Goal: Complete application form

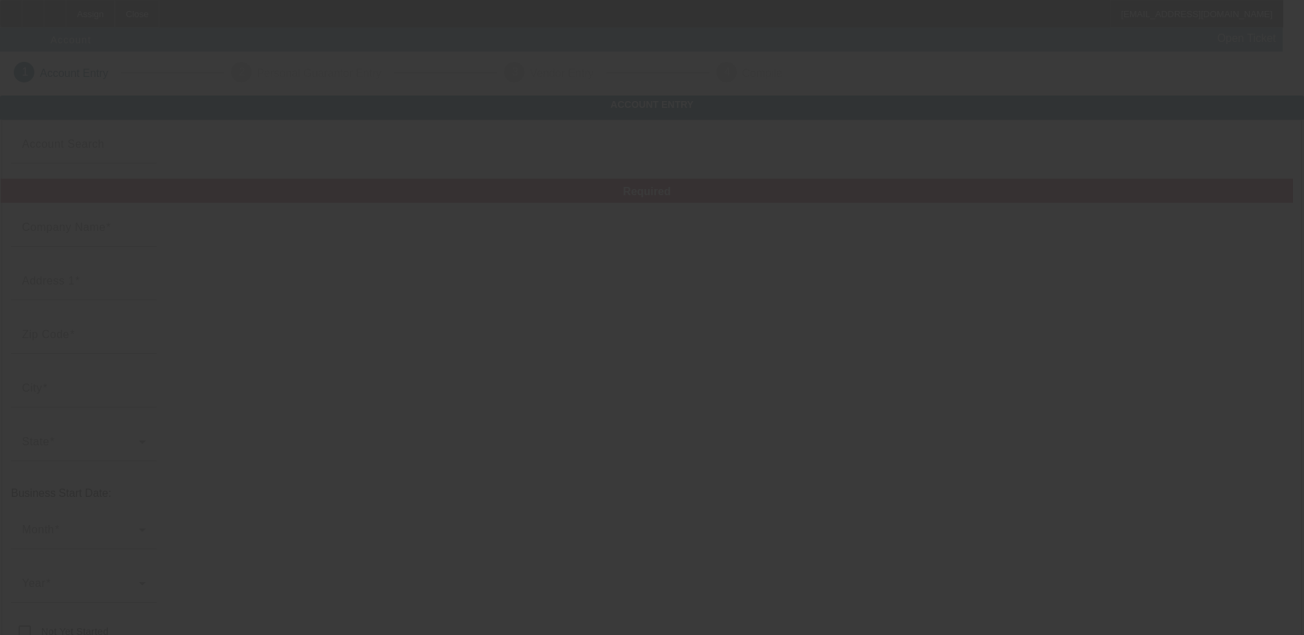
type input "[DATE]"
type input "Road Runner Towing and Transport LLC"
type input "1970 Veterans Hwy"
type input "19056"
type input "Levittown"
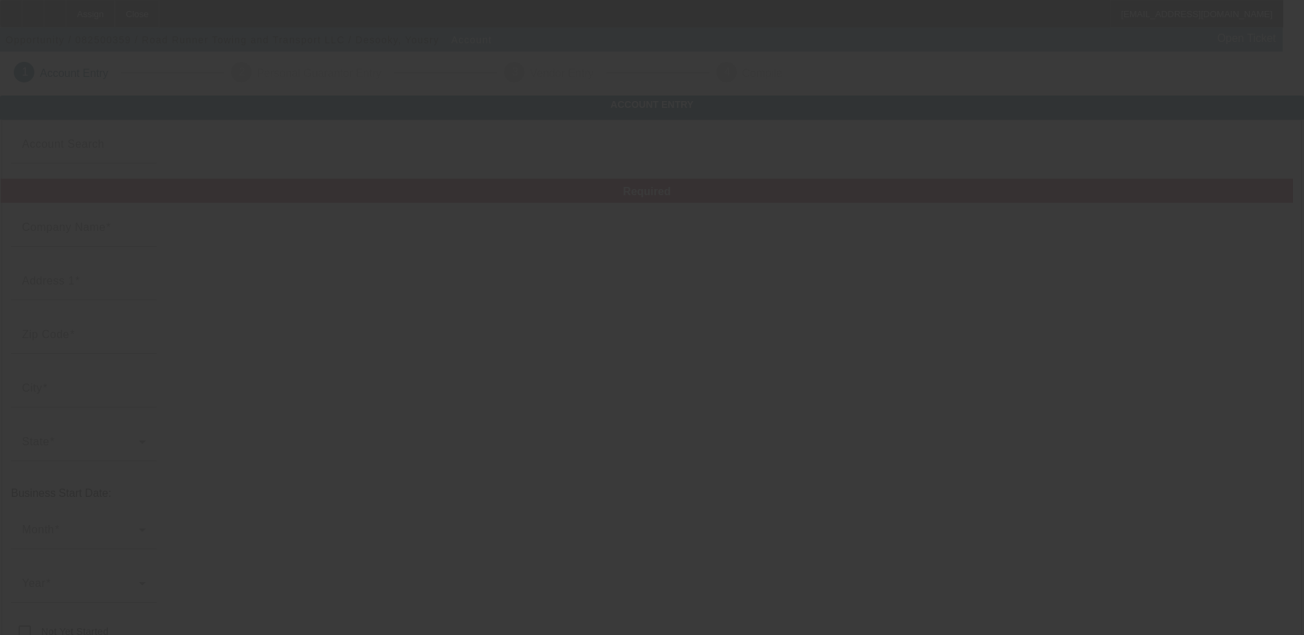
type input "[PHONE_NUMBER]"
type input "Apt C15"
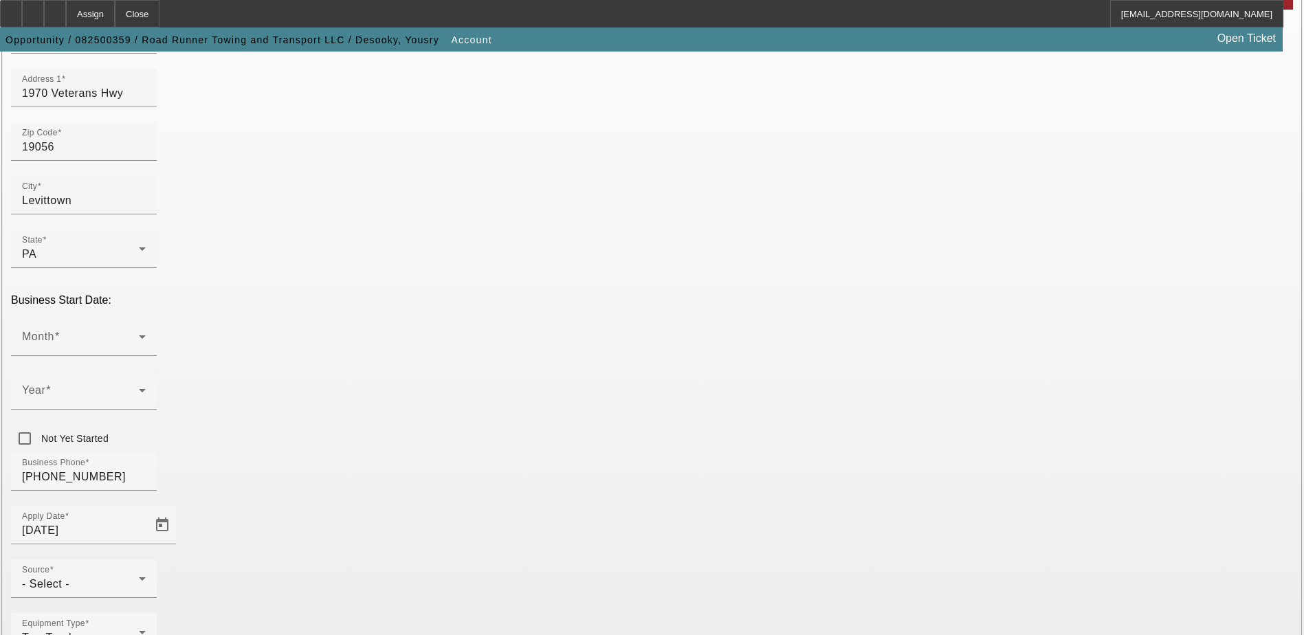
scroll to position [206, 0]
click at [139, 575] on div "- Select -" at bounding box center [80, 583] width 117 height 16
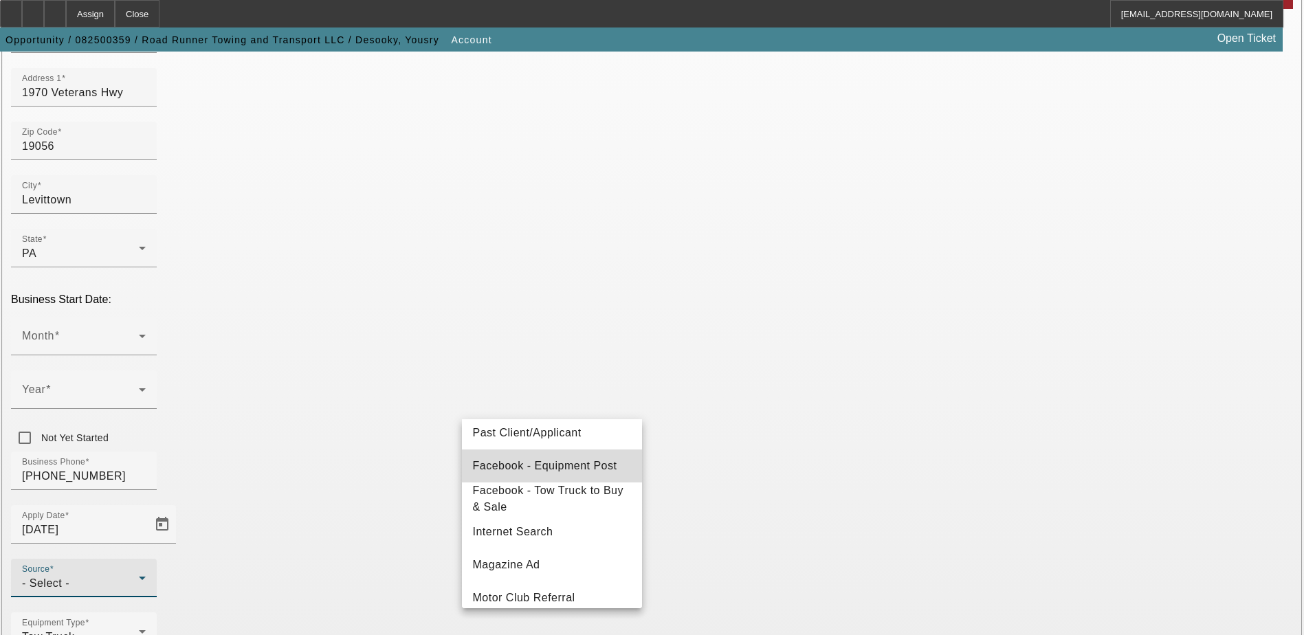
click at [620, 471] on mat-option "Facebook - Equipment Post" at bounding box center [552, 465] width 180 height 33
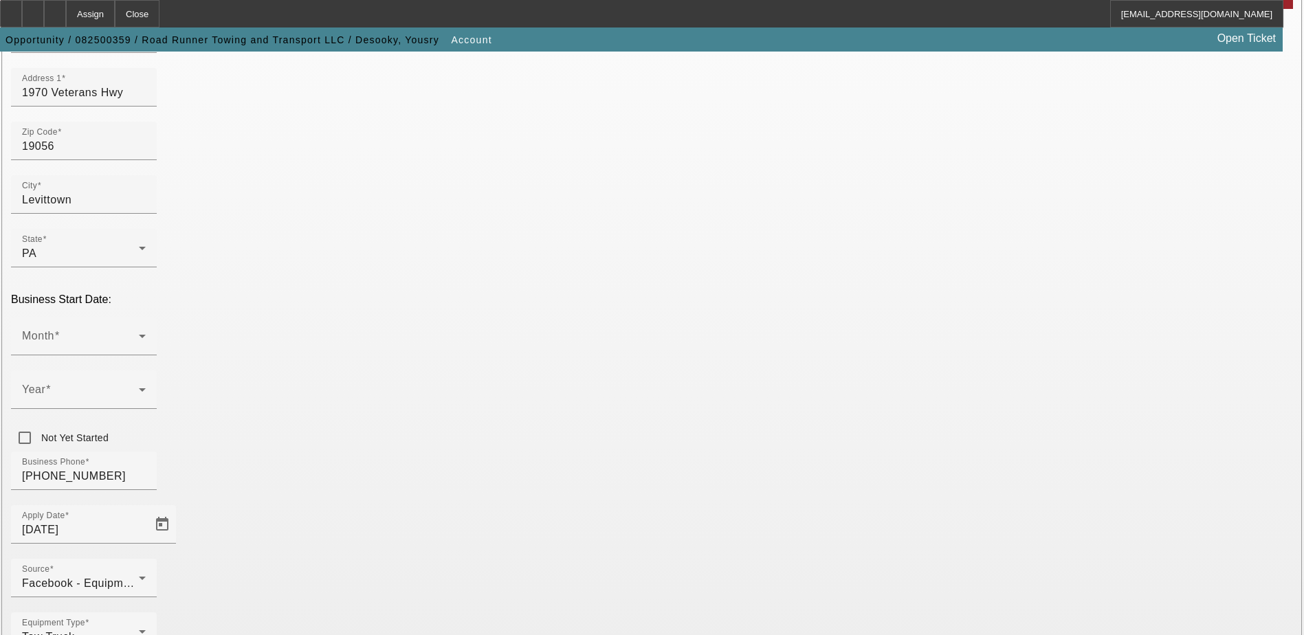
click at [620, 612] on div "Equipment Type Tow Truck" at bounding box center [652, 639] width 1282 height 54
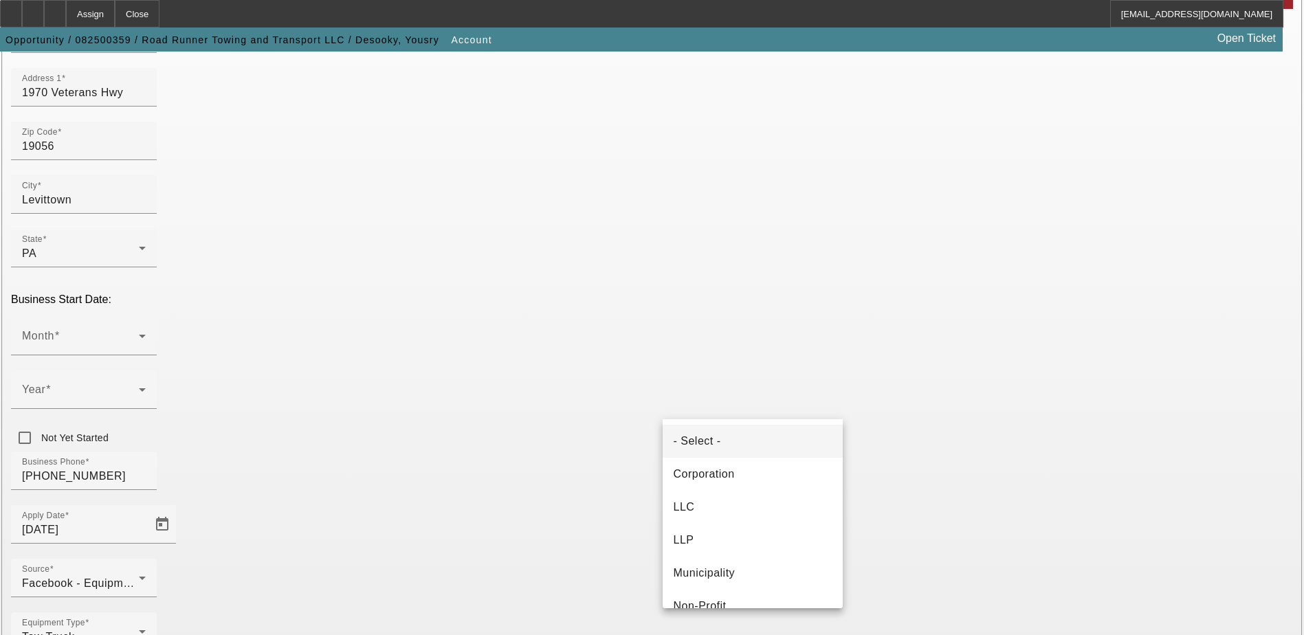
click at [606, 407] on div at bounding box center [652, 317] width 1304 height 635
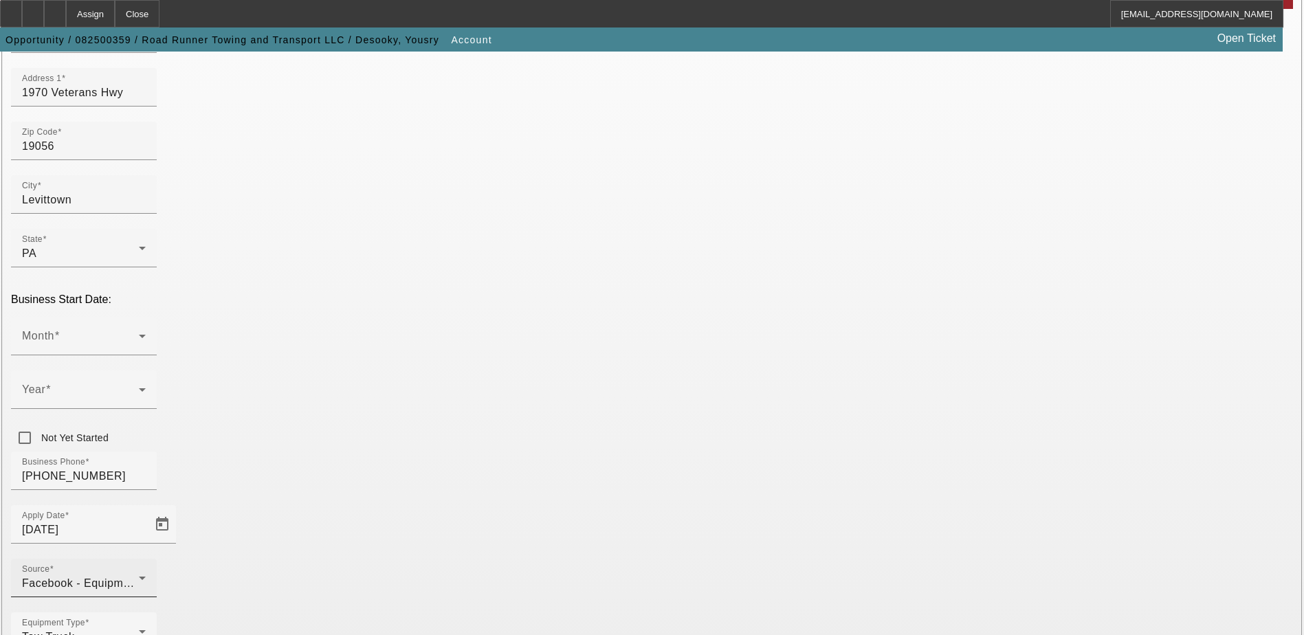
click at [139, 575] on div "Facebook - Equipment Post" at bounding box center [80, 583] width 117 height 16
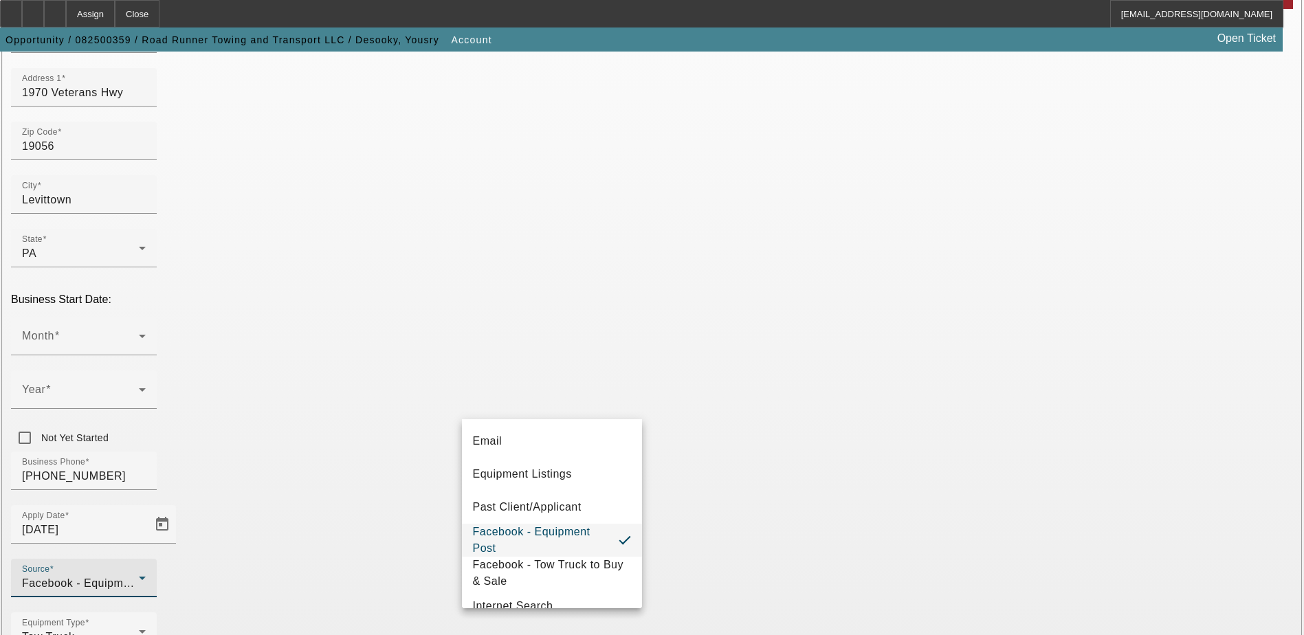
scroll to position [156, 0]
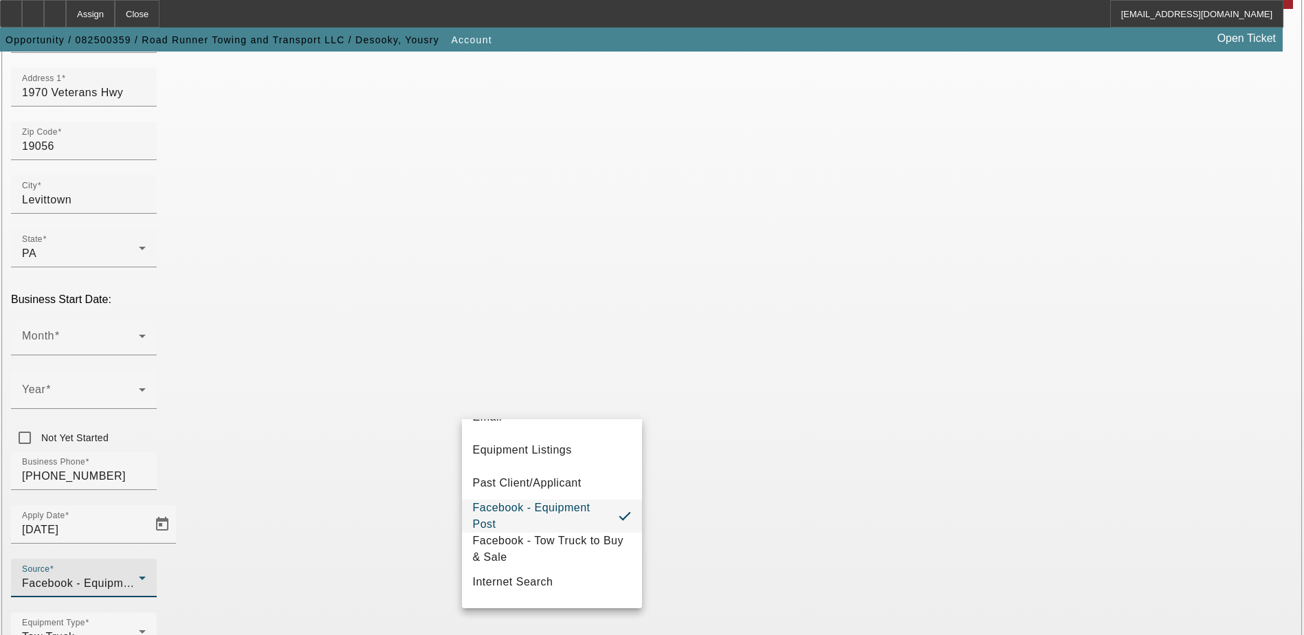
click at [649, 475] on div at bounding box center [652, 317] width 1304 height 635
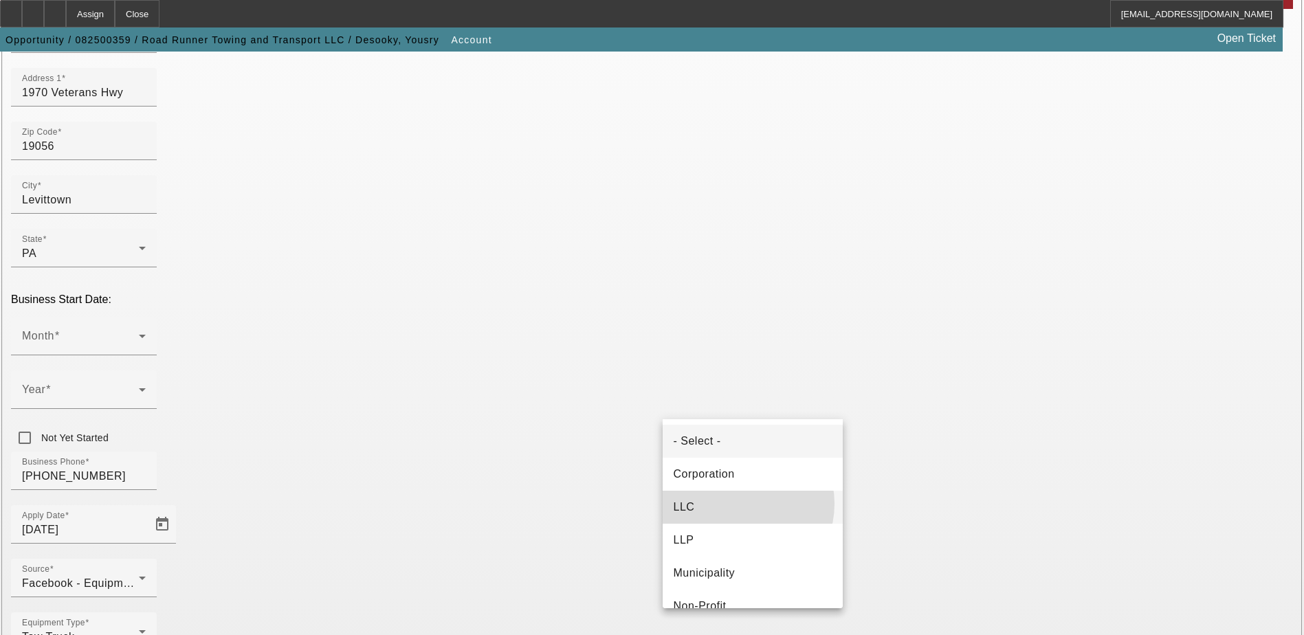
click at [739, 504] on mat-option "LLC" at bounding box center [753, 507] width 180 height 33
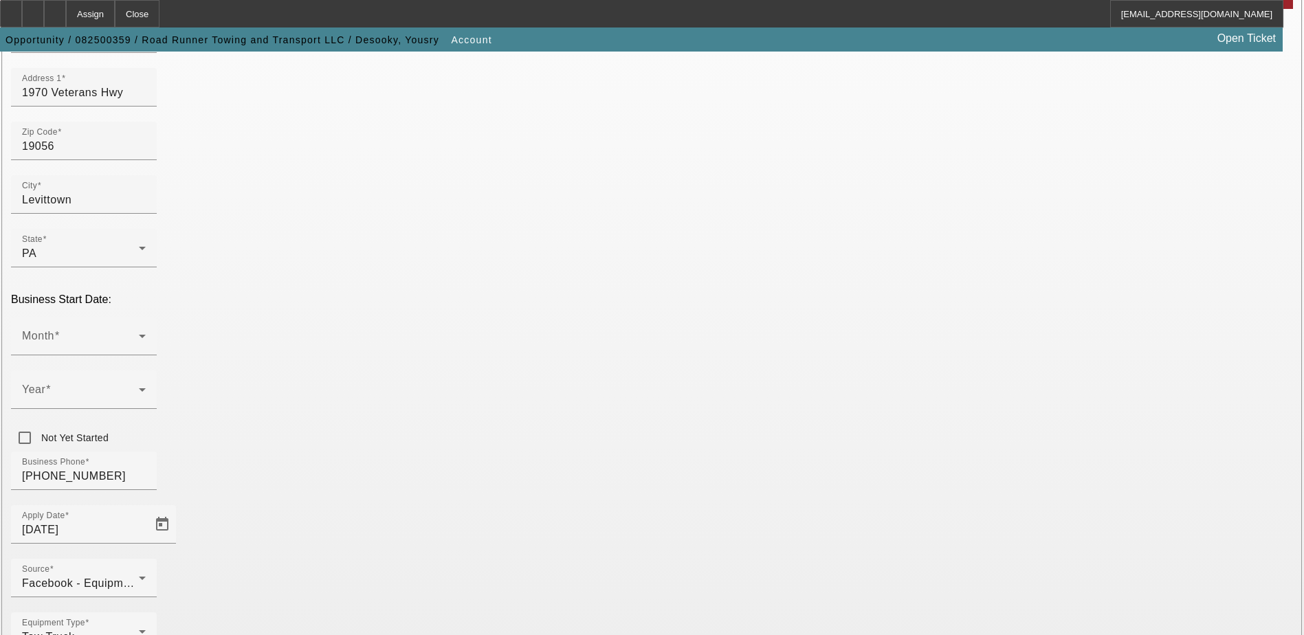
type input "883440287"
click at [146, 317] on div "Month" at bounding box center [84, 336] width 124 height 38
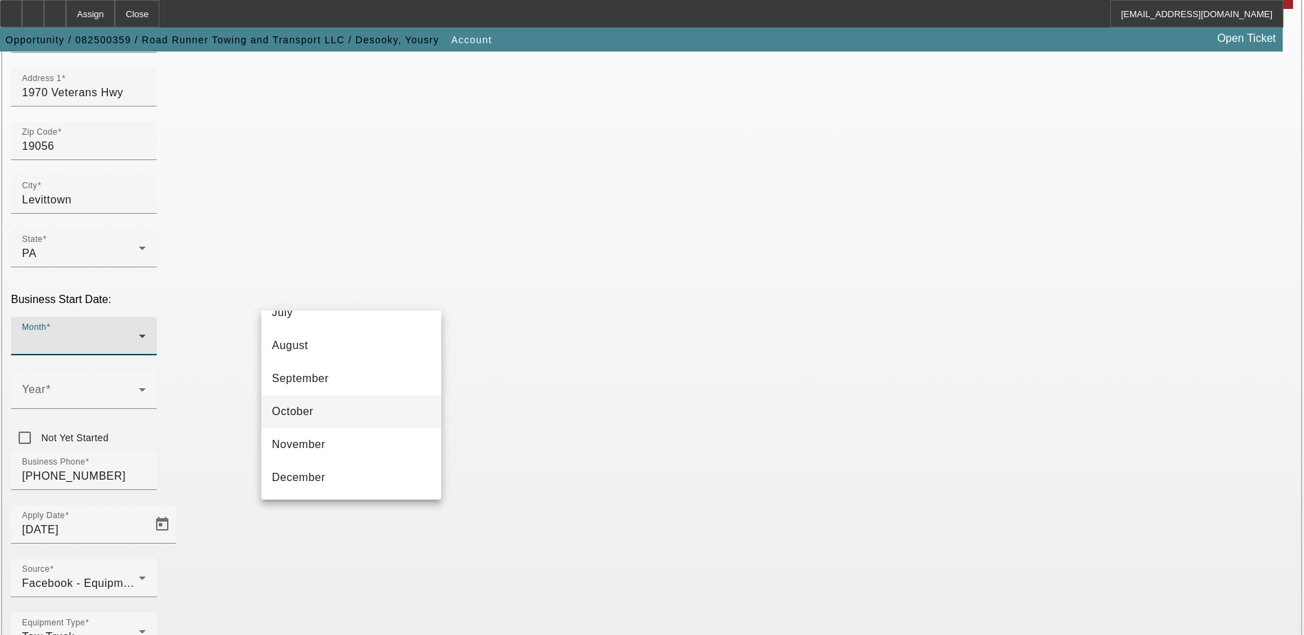
scroll to position [182, 0]
click at [375, 351] on mat-option "June" at bounding box center [351, 348] width 180 height 33
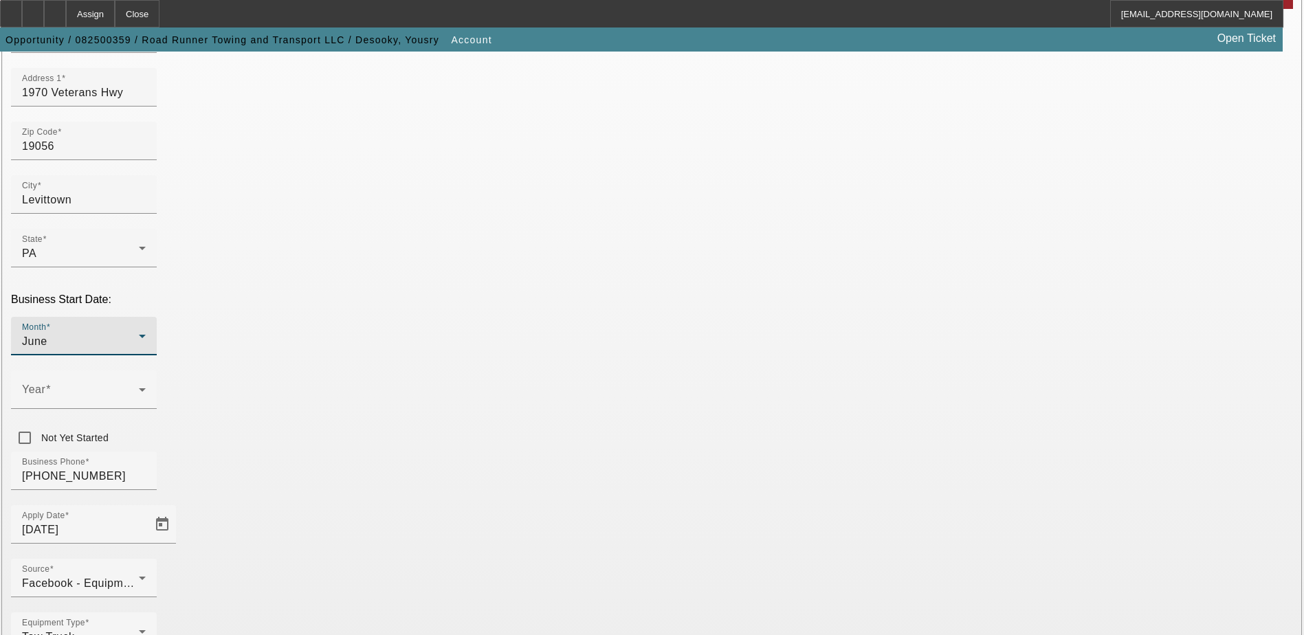
click at [445, 317] on div "Month June" at bounding box center [652, 344] width 1282 height 54
click at [139, 387] on span at bounding box center [80, 395] width 117 height 16
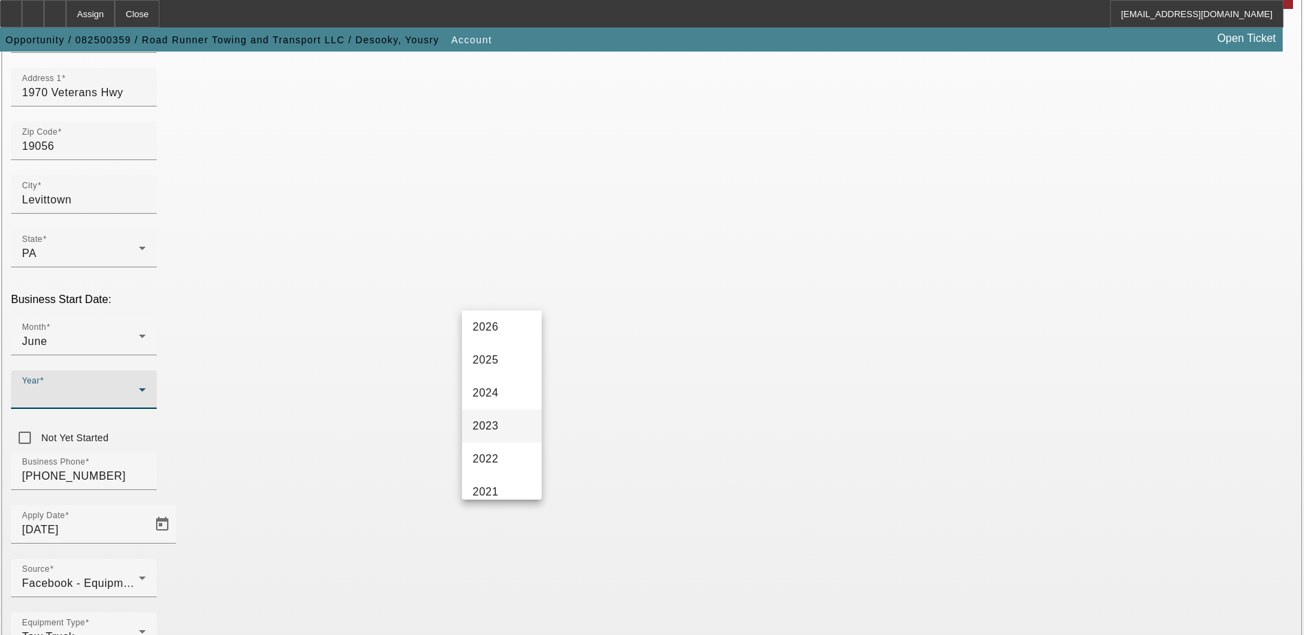
scroll to position [69, 0]
click at [500, 452] on mat-option "2022" at bounding box center [502, 461] width 80 height 33
click at [573, 452] on div "Business Phone (646) 520-7114" at bounding box center [652, 479] width 1282 height 54
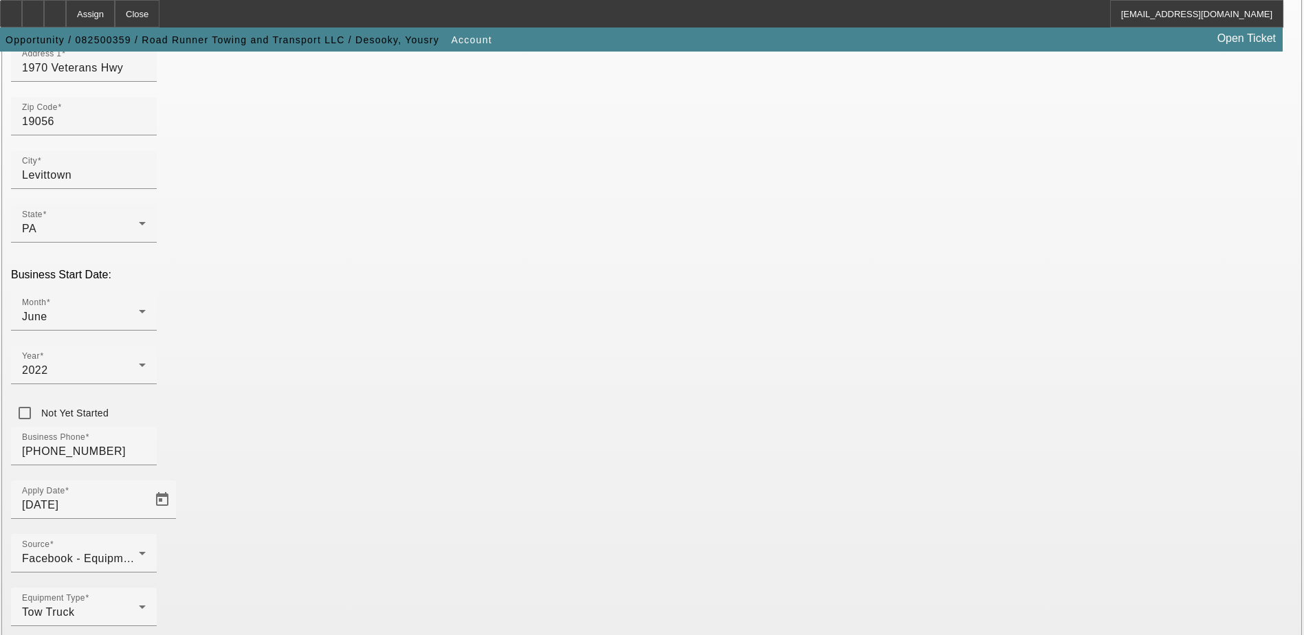
scroll to position [245, 0]
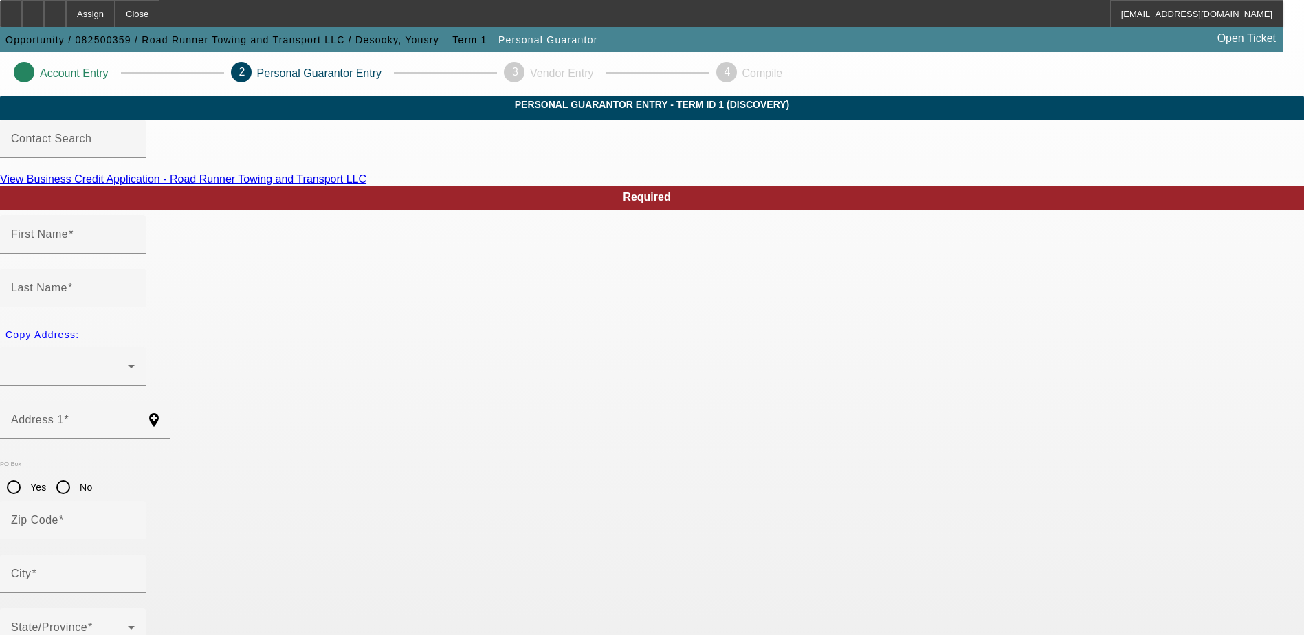
type input "Yousry"
type input "Desooky"
radio input "true"
type input "(646) 520-7114"
type input "112-80-0568"
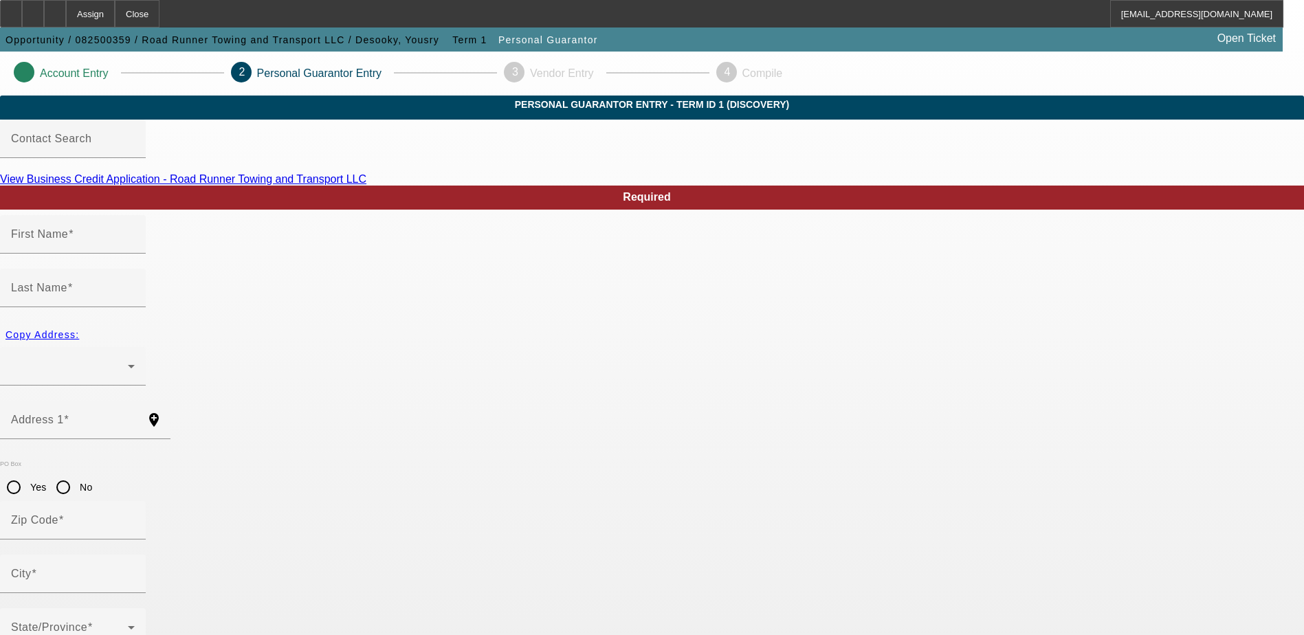
type input "roadrunnertowingny@gmail.com"
click at [128, 358] on div at bounding box center [69, 366] width 117 height 16
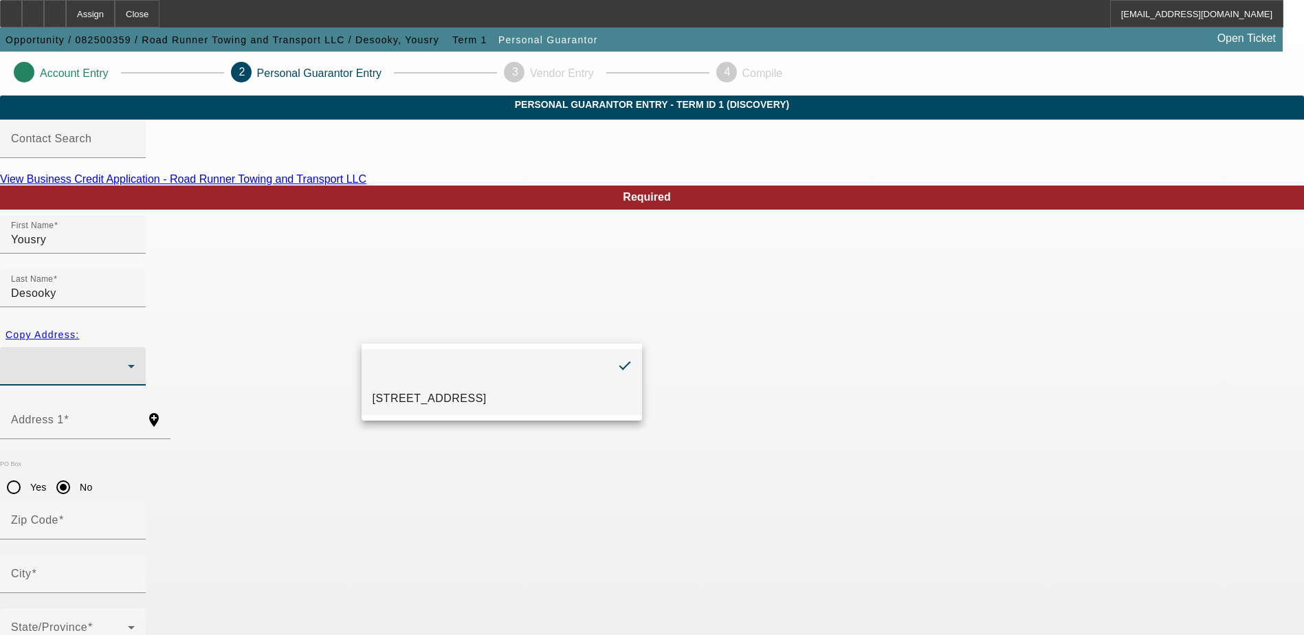
click at [455, 390] on mat-option "1970 Veterans Hwy Apt C15 Levittown, PA 19056" at bounding box center [502, 398] width 280 height 33
click at [439, 460] on div "PO Box Yes No" at bounding box center [652, 480] width 1304 height 41
click at [79, 329] on span "Copy Address:" at bounding box center [42, 334] width 74 height 11
type input "1970 Veterans Hwy"
radio input "false"
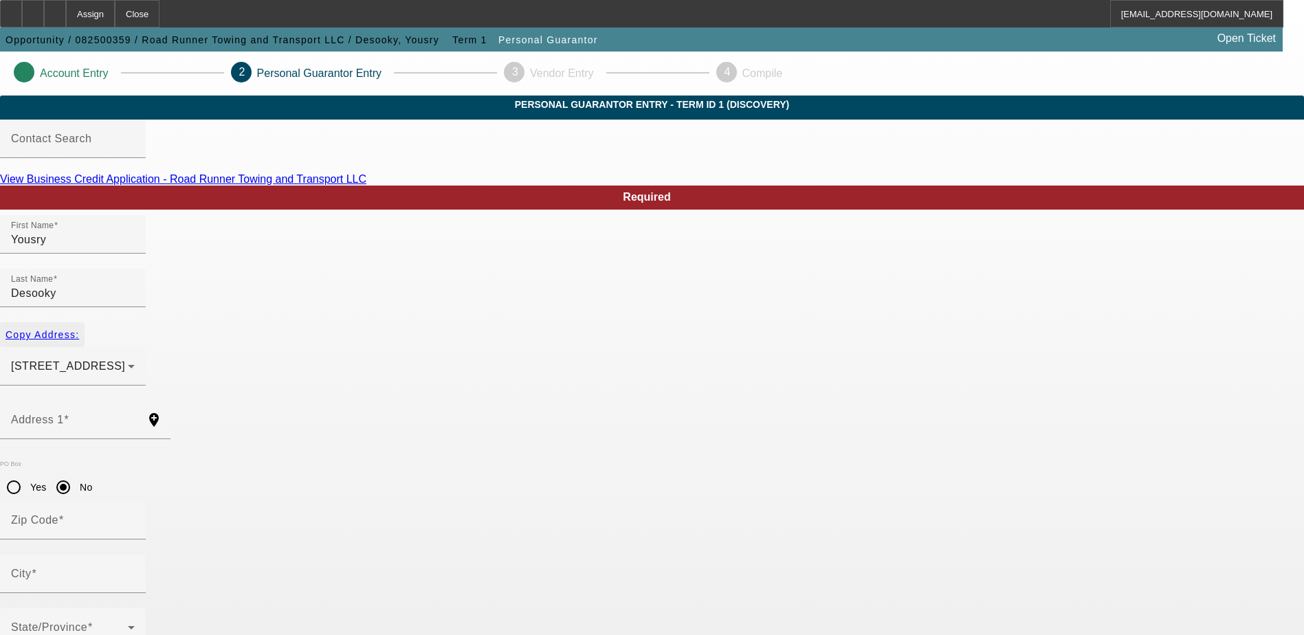
type input "19056"
type input "Levittown"
type input "100"
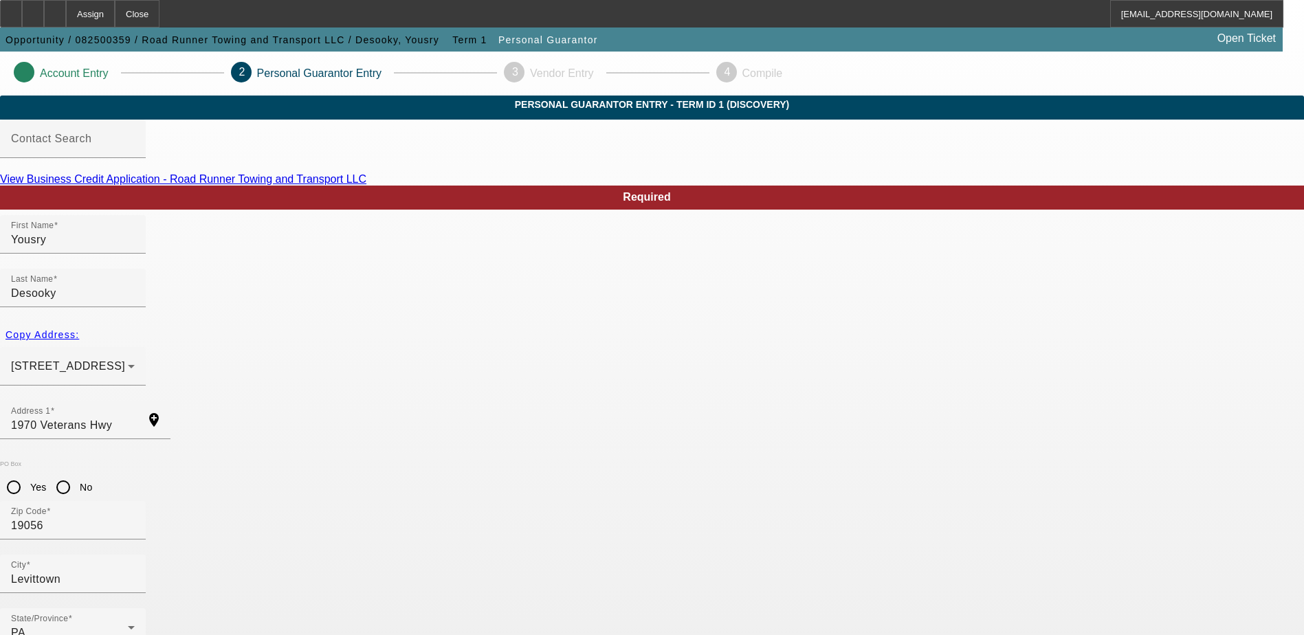
click at [647, 501] on div "Zip Code 19056" at bounding box center [652, 528] width 1304 height 54
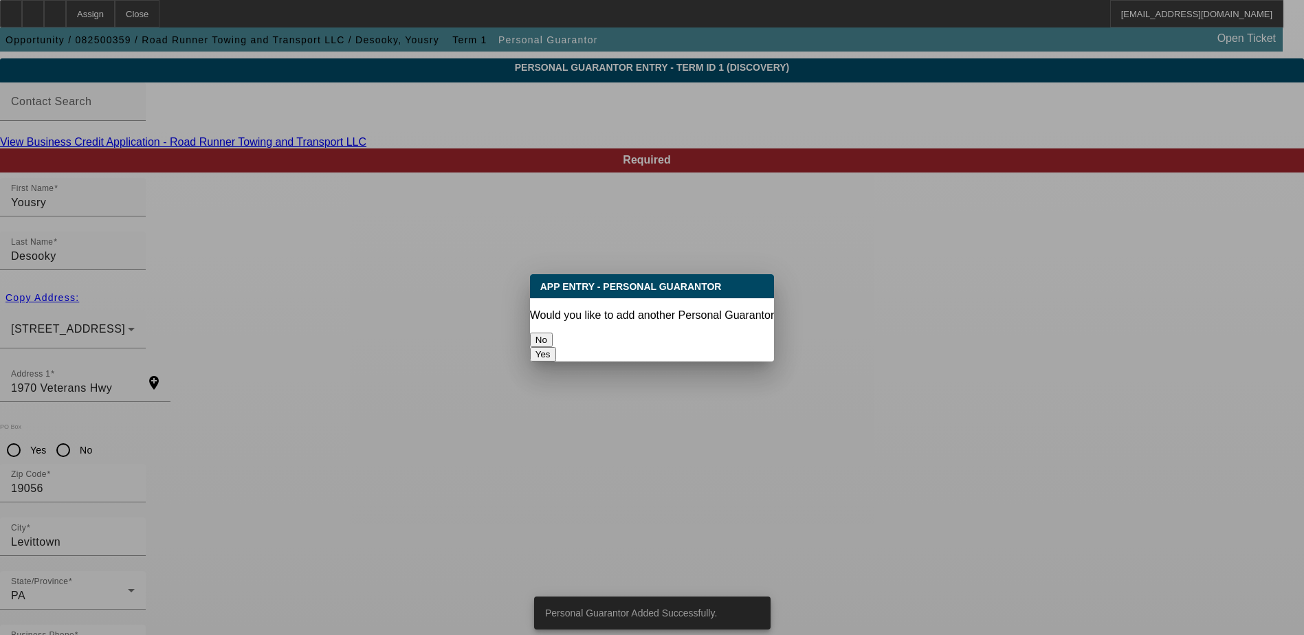
scroll to position [0, 0]
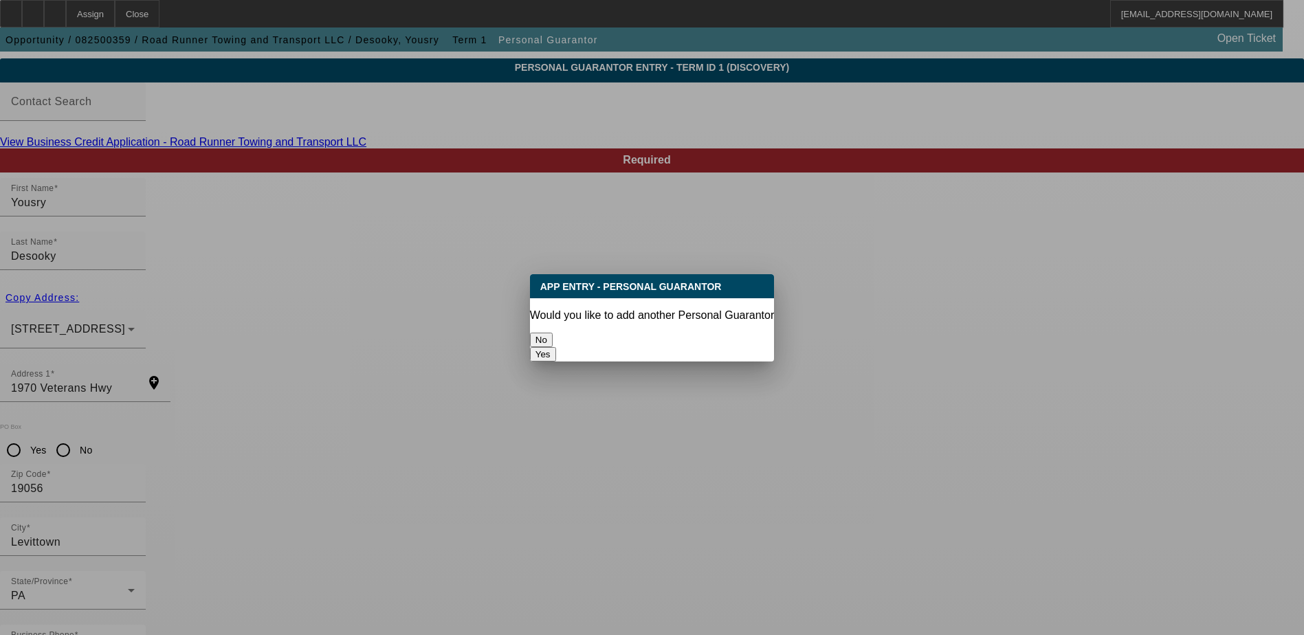
click at [553, 337] on button "No" at bounding box center [541, 340] width 23 height 14
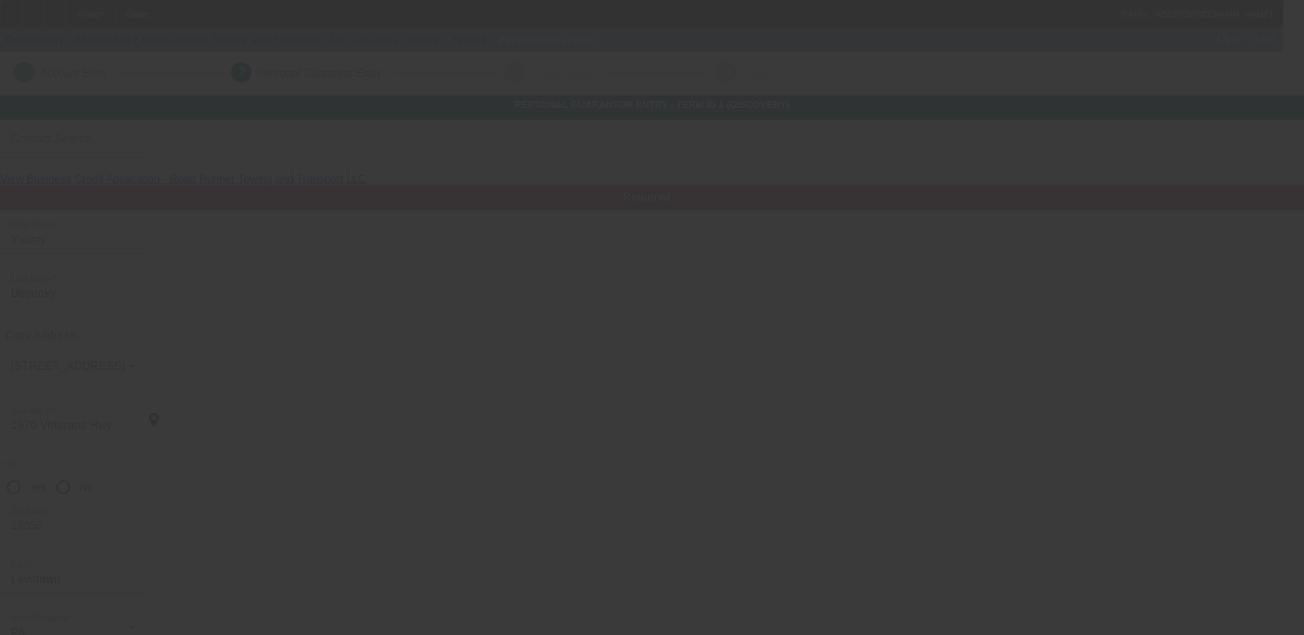
scroll to position [37, 0]
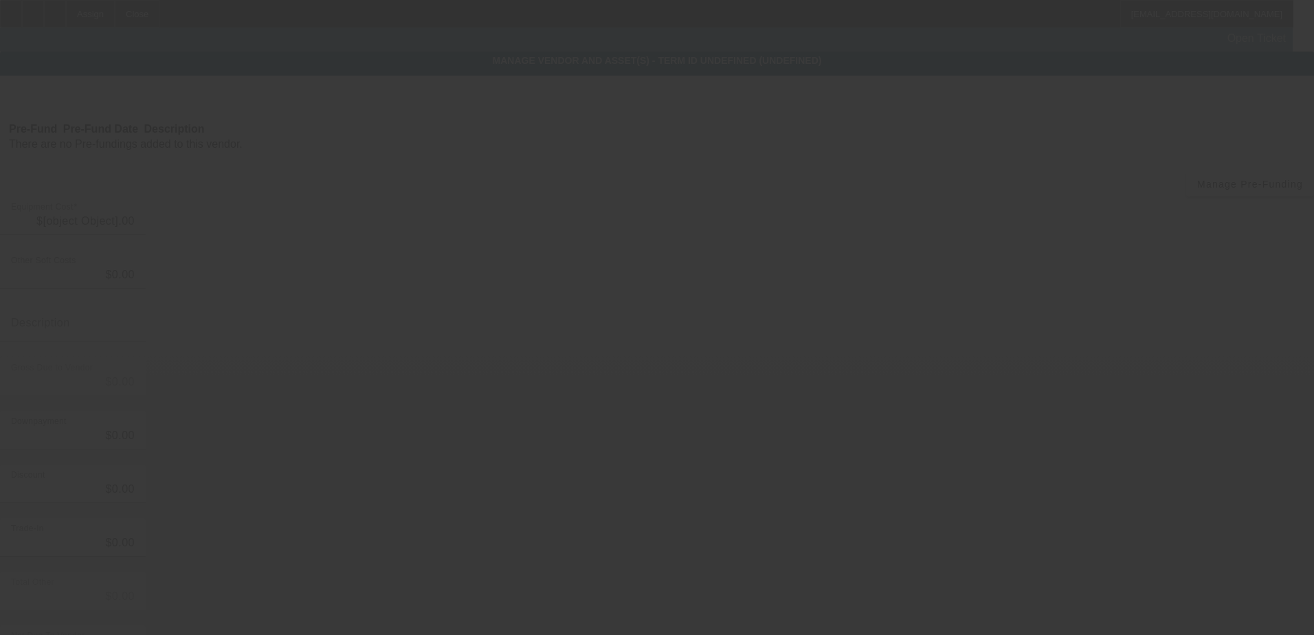
type input "$35,000.00"
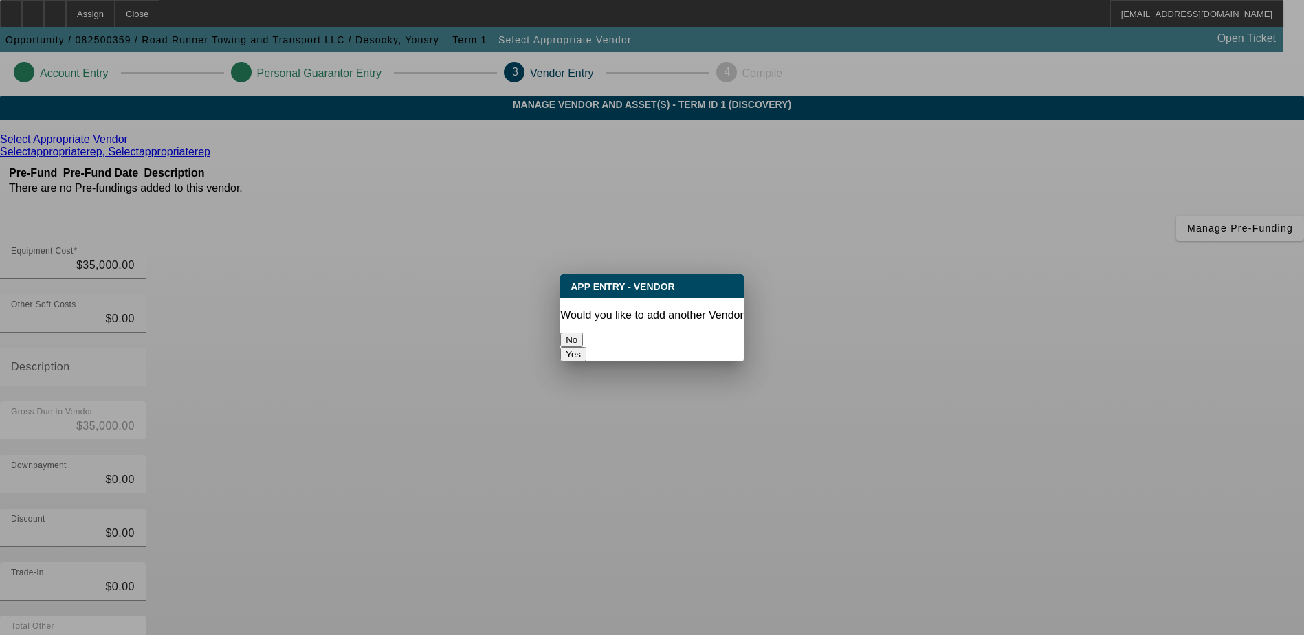
click at [583, 339] on button "No" at bounding box center [571, 340] width 23 height 14
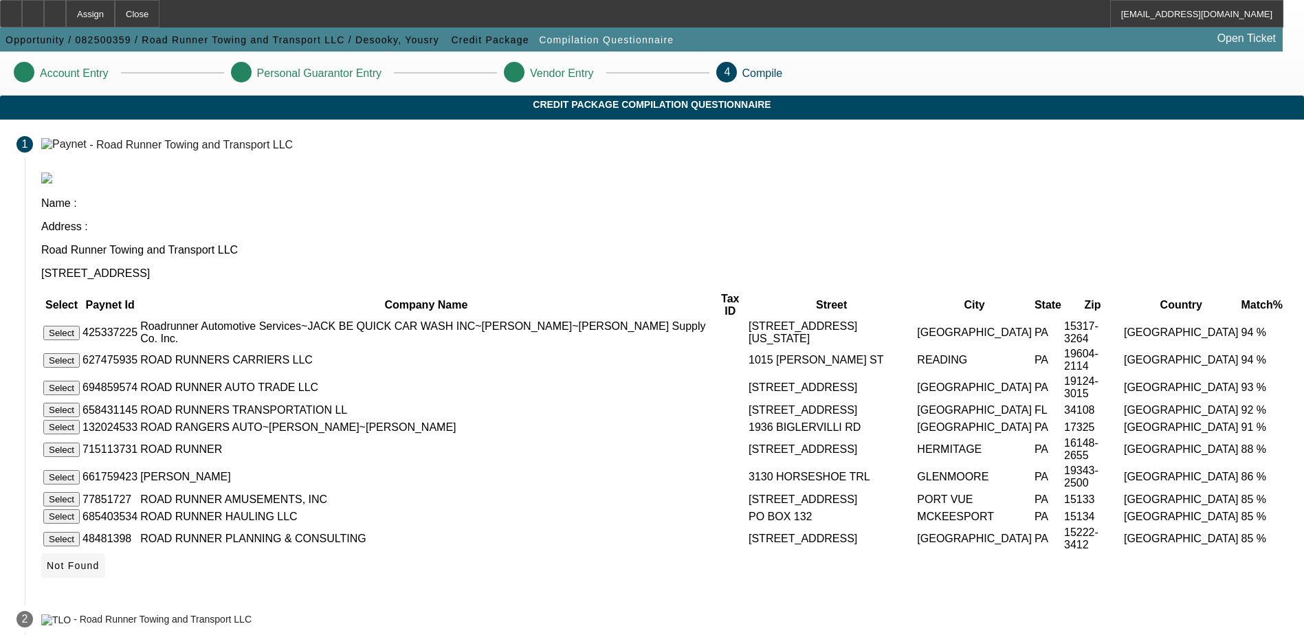
drag, startPoint x: 988, startPoint y: 579, endPoint x: 645, endPoint y: 478, distance: 357.5
click at [105, 579] on span at bounding box center [73, 565] width 64 height 33
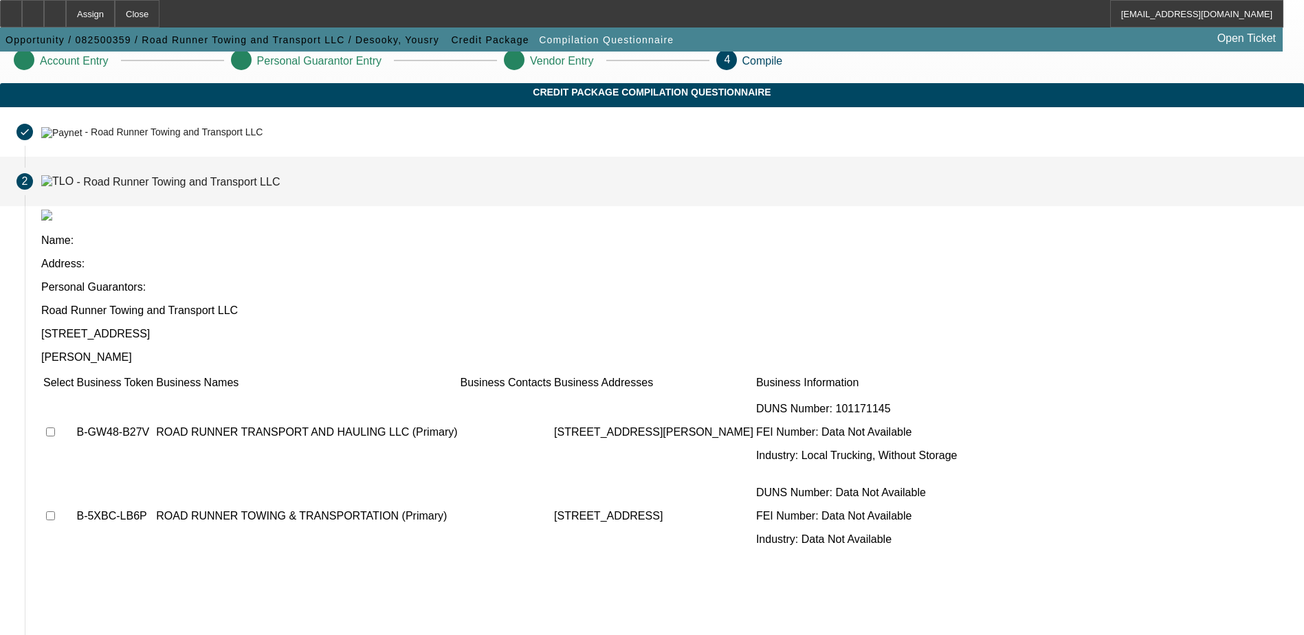
click at [55, 511] on input "checkbox" at bounding box center [50, 515] width 9 height 9
checkbox input "true"
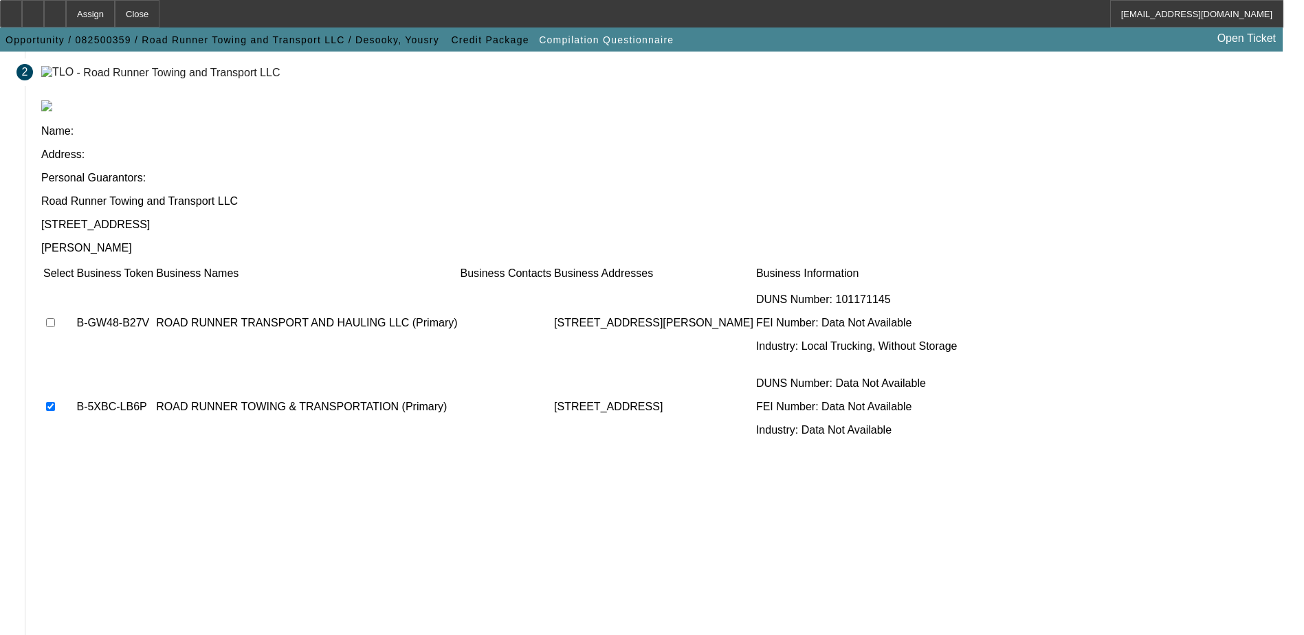
scroll to position [125, 0]
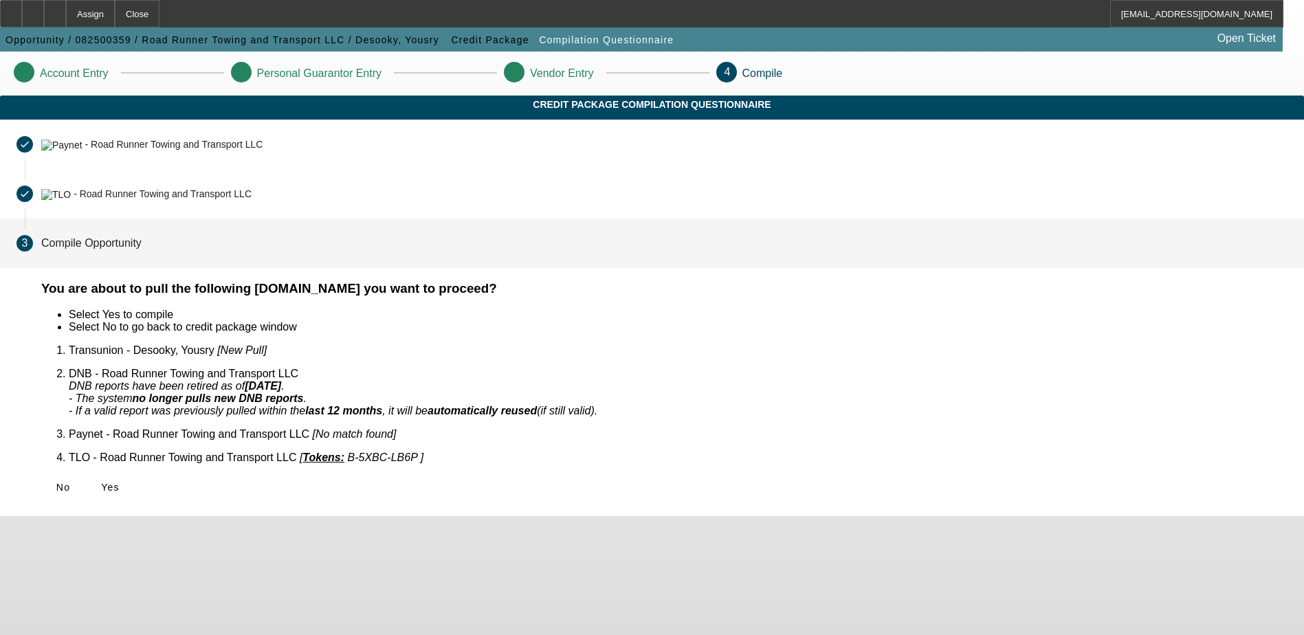
scroll to position [0, 0]
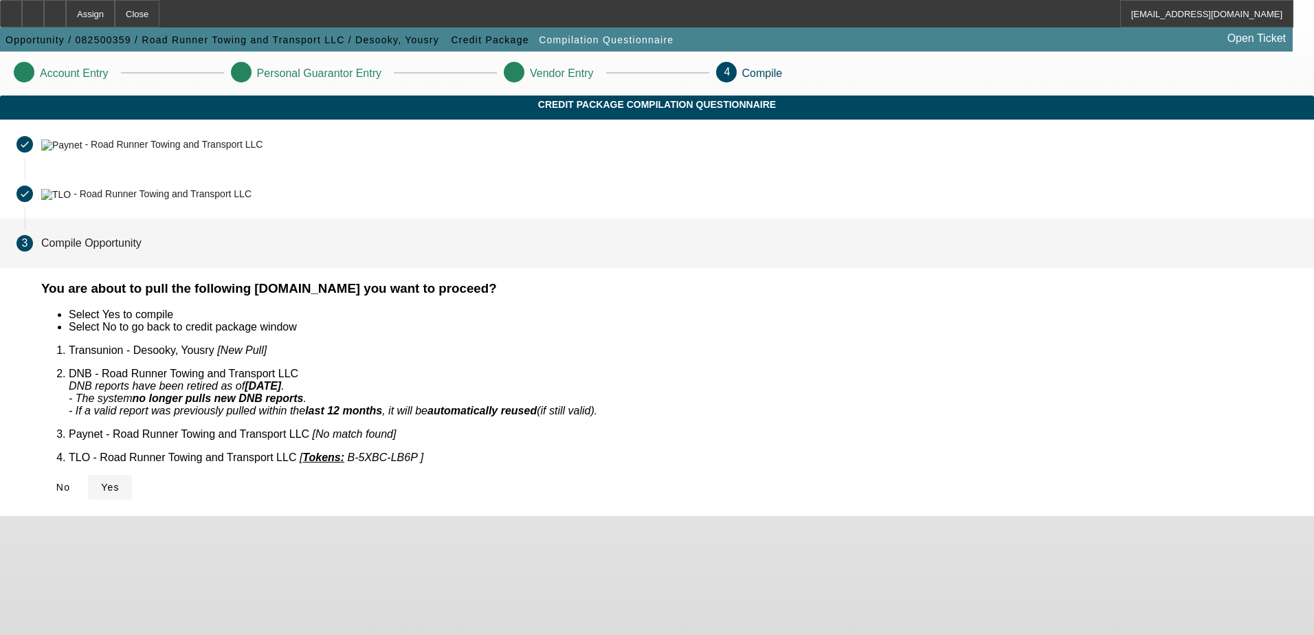
click at [120, 482] on span "Yes" at bounding box center [110, 487] width 19 height 11
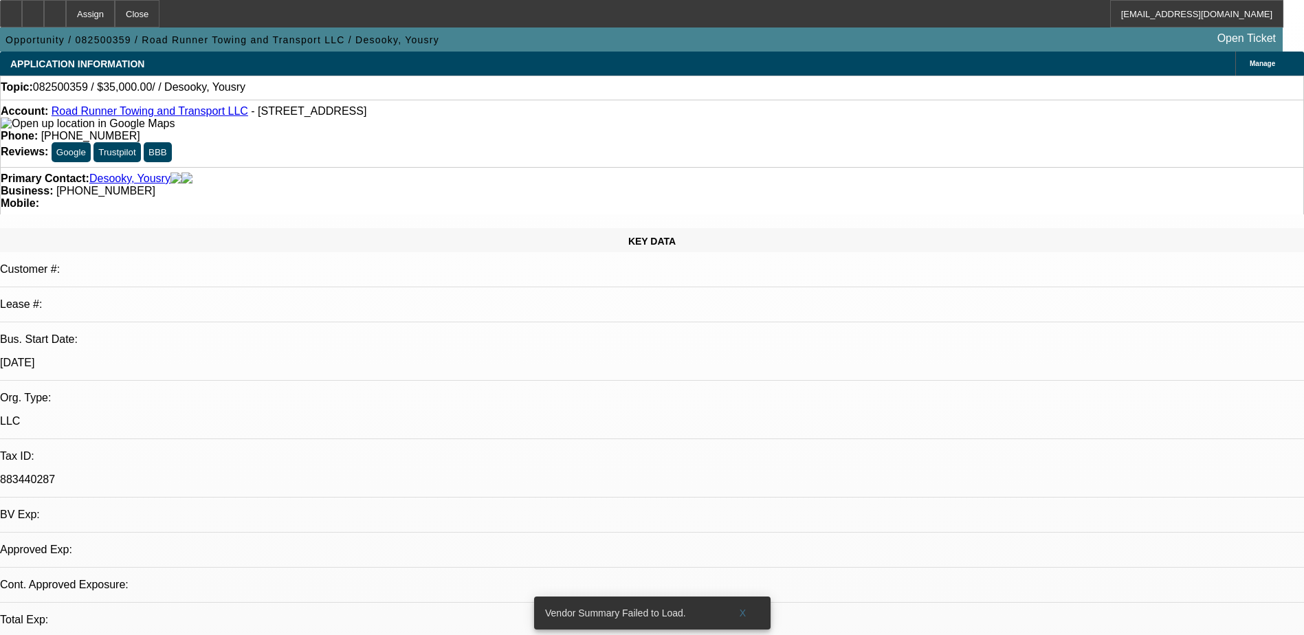
select select "0"
select select "2"
select select "0.1"
select select "4"
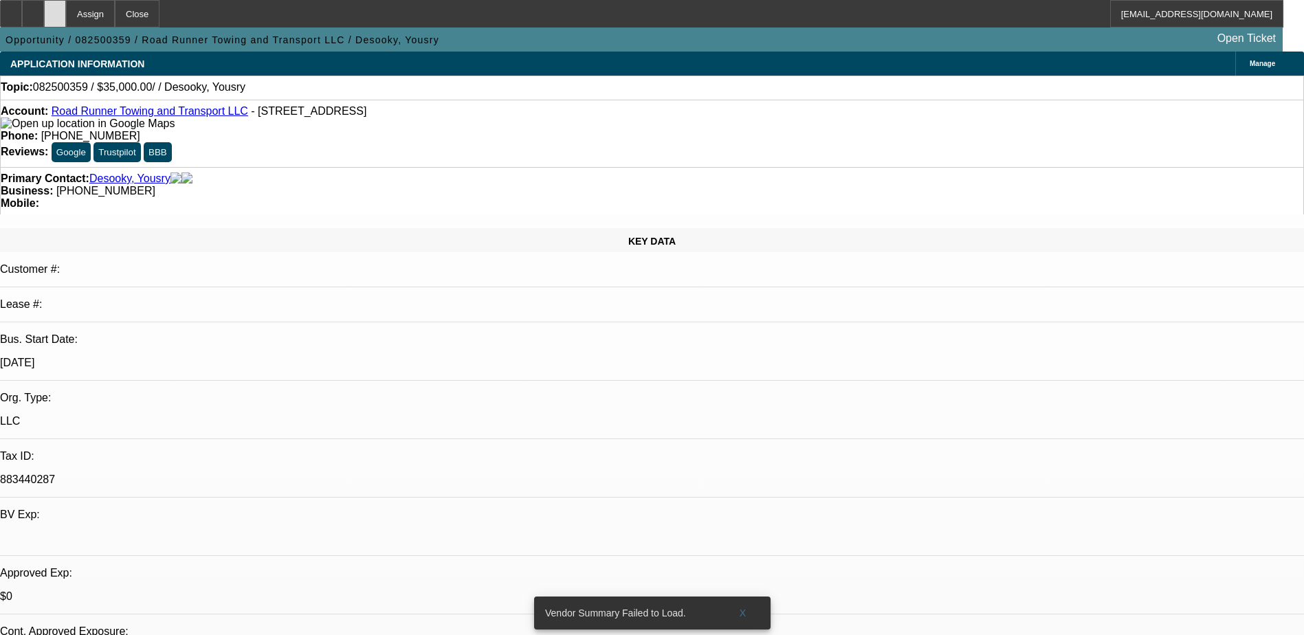
click at [55, 9] on icon at bounding box center [55, 9] width 0 height 0
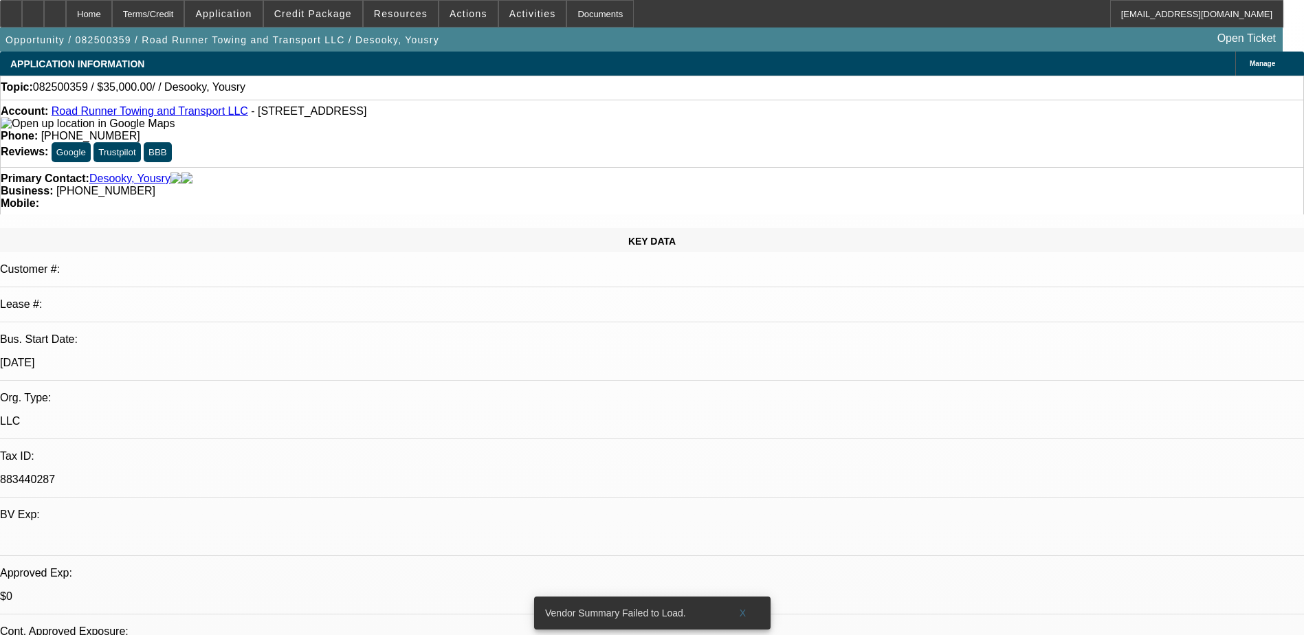
select select "0"
select select "2"
select select "0.1"
select select "4"
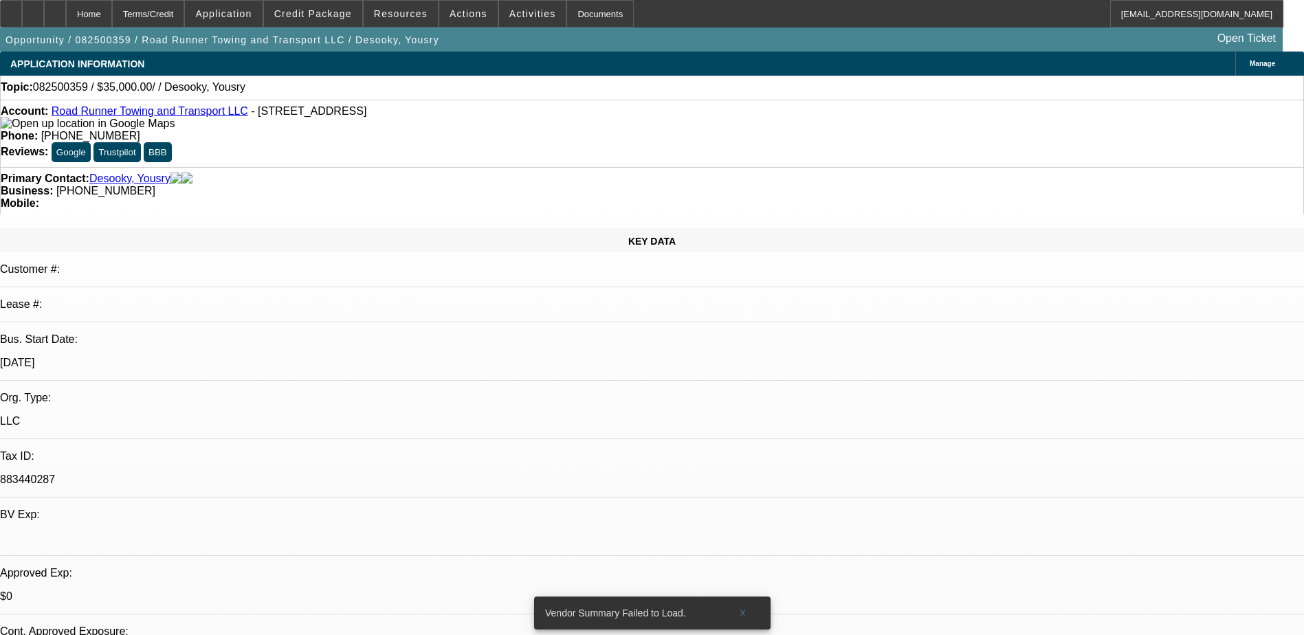
scroll to position [275, 0]
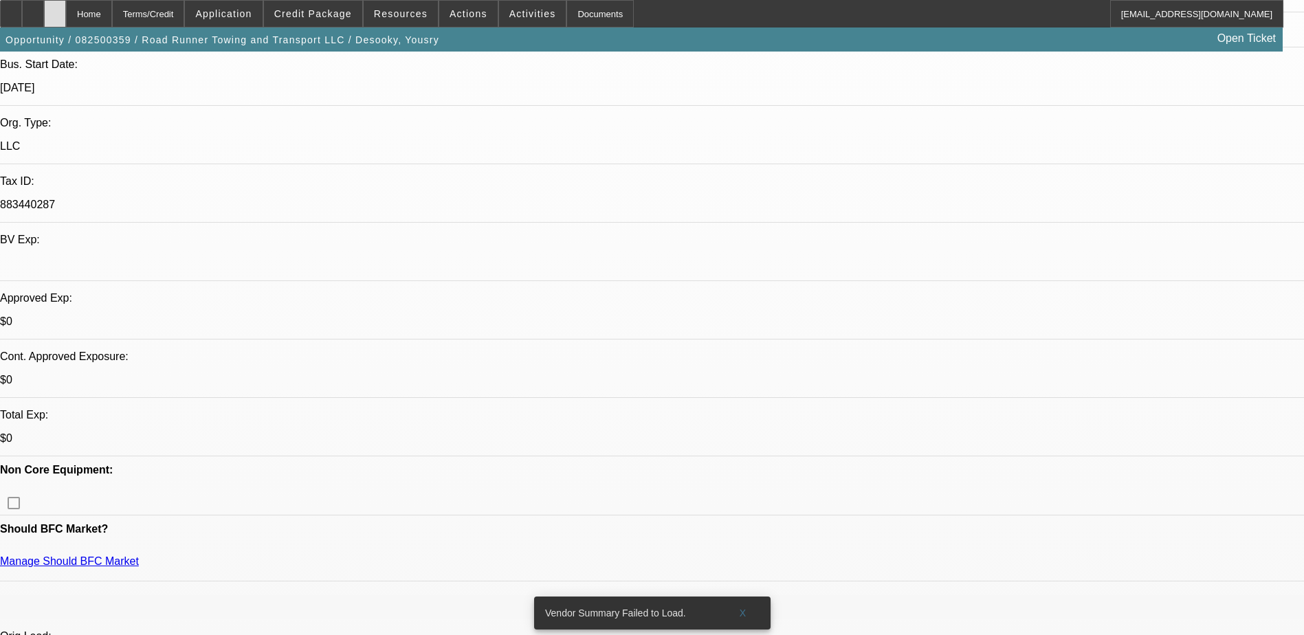
click at [66, 5] on div at bounding box center [55, 13] width 22 height 27
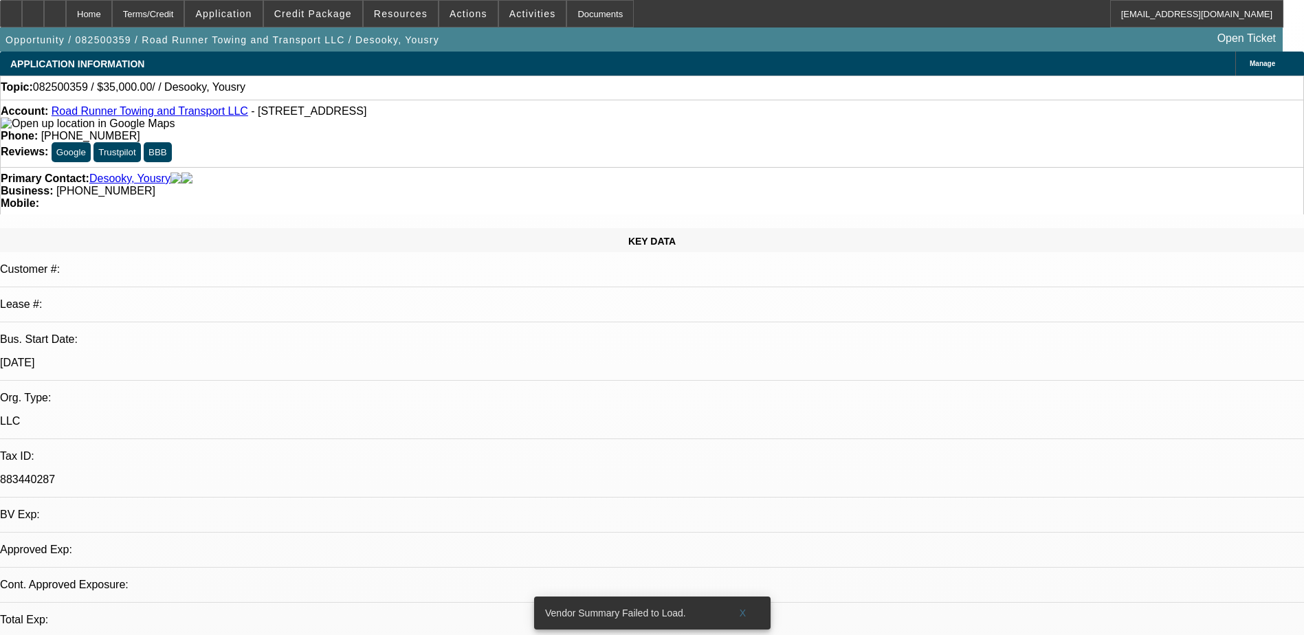
select select "0"
select select "2"
select select "0.1"
select select "4"
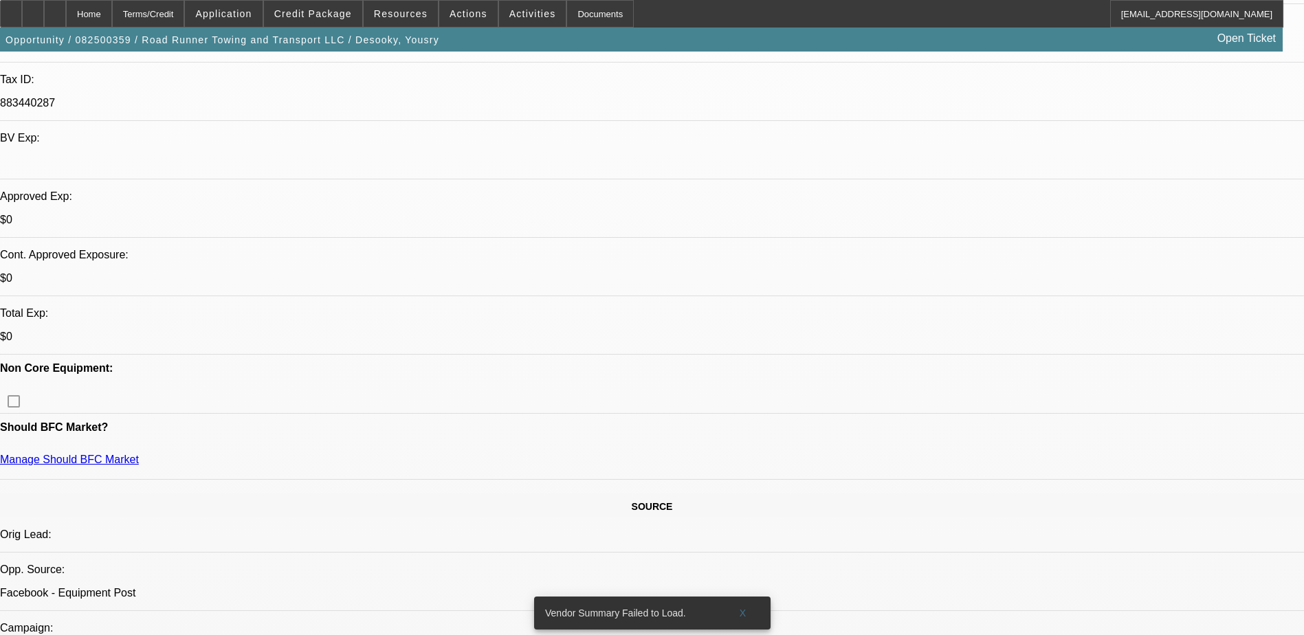
scroll to position [344, 0]
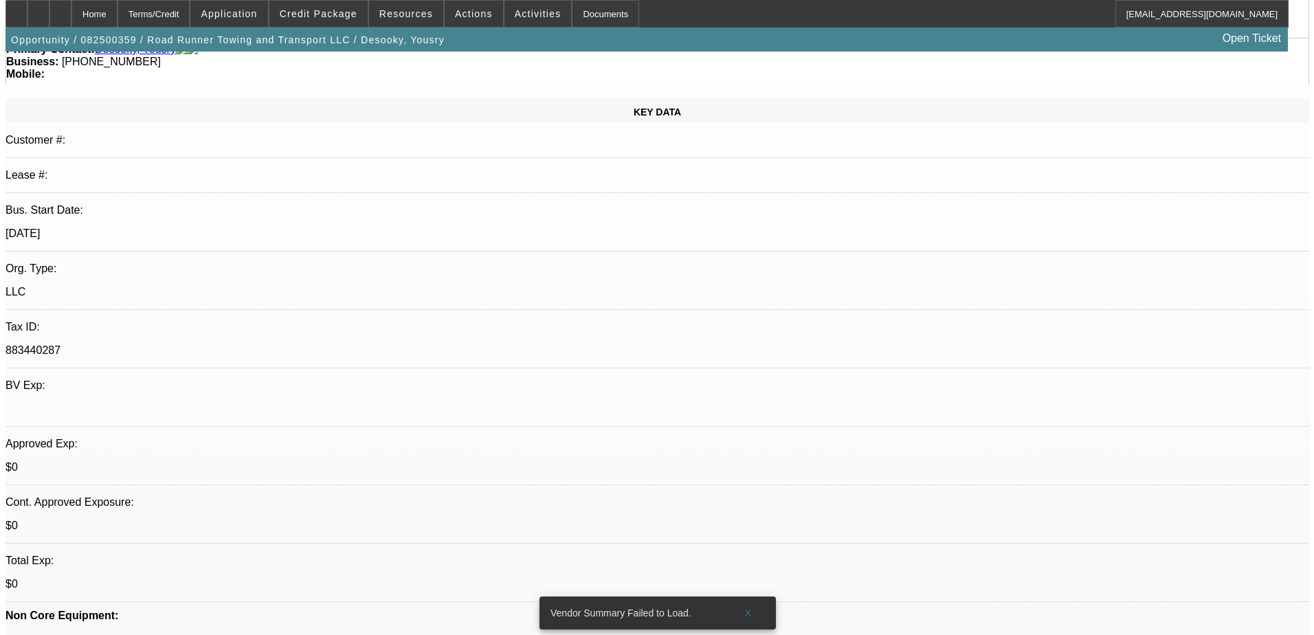
scroll to position [0, 0]
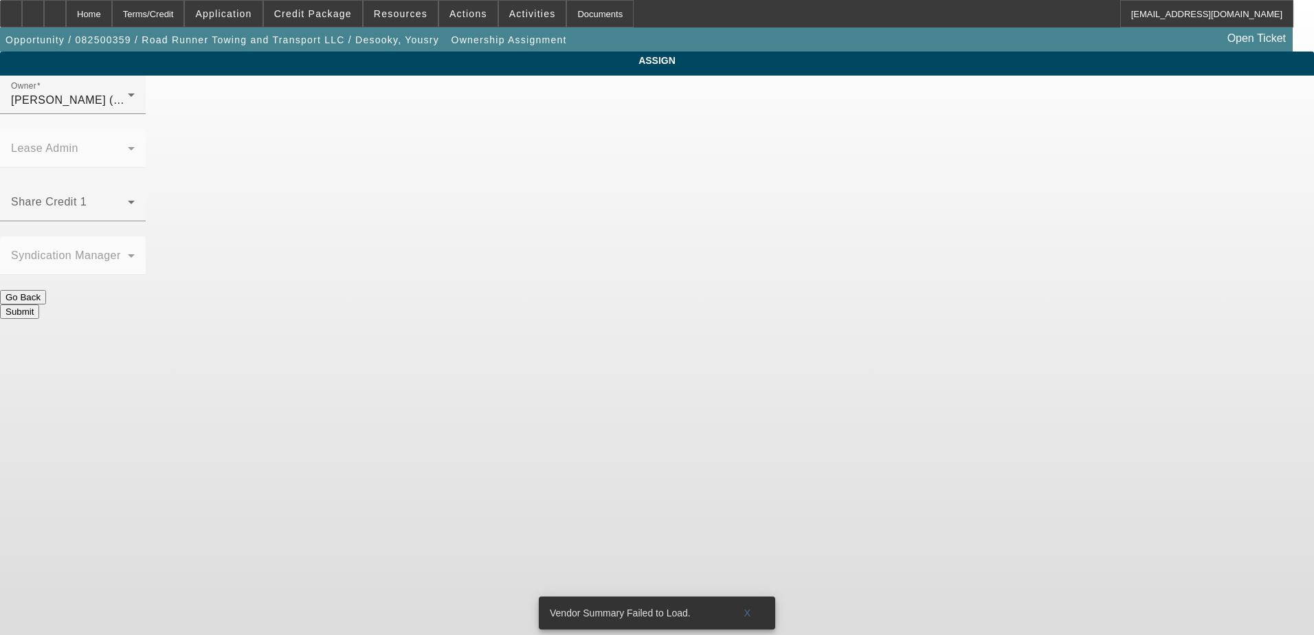
click at [128, 109] on div "Urbanowski, Logan (Lvl 2)" at bounding box center [69, 100] width 117 height 16
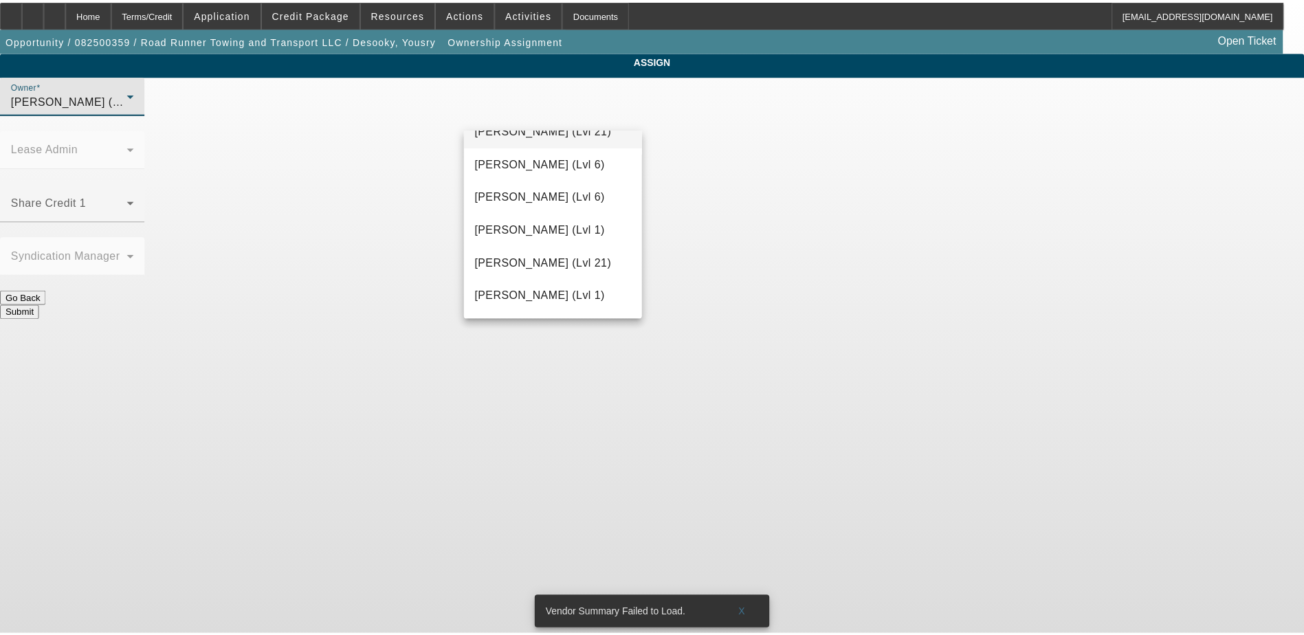
scroll to position [1212, 0]
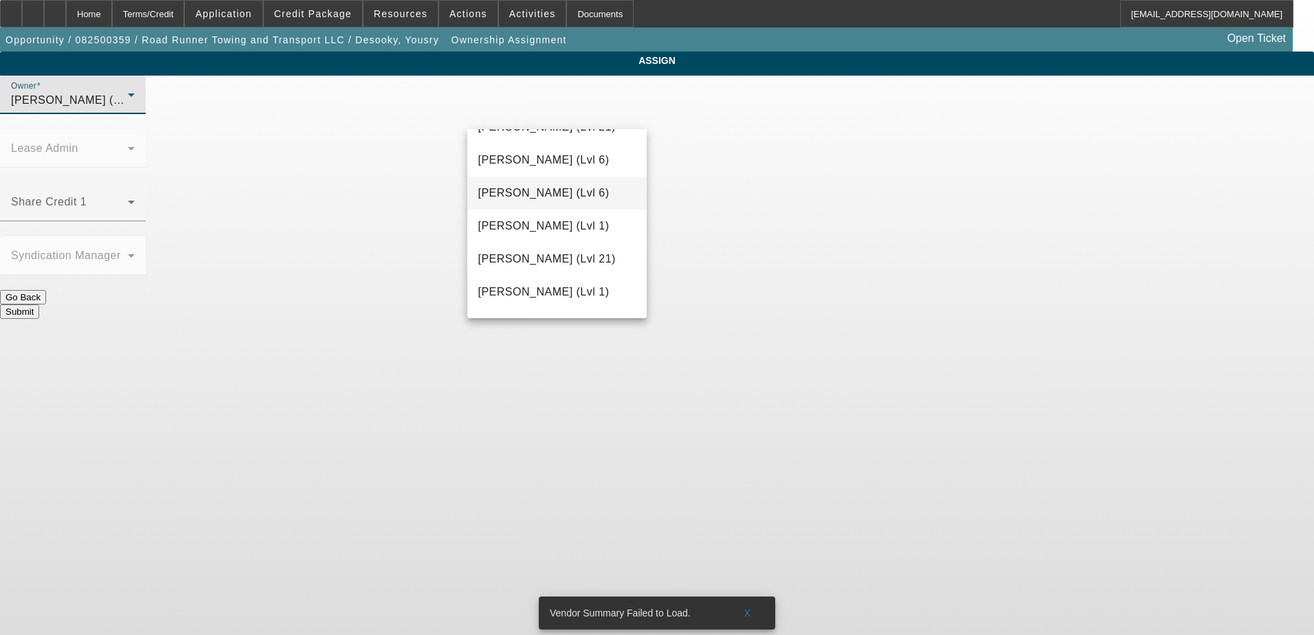
click at [583, 192] on span "Martell, Heath (Lvl 6)" at bounding box center [543, 193] width 131 height 16
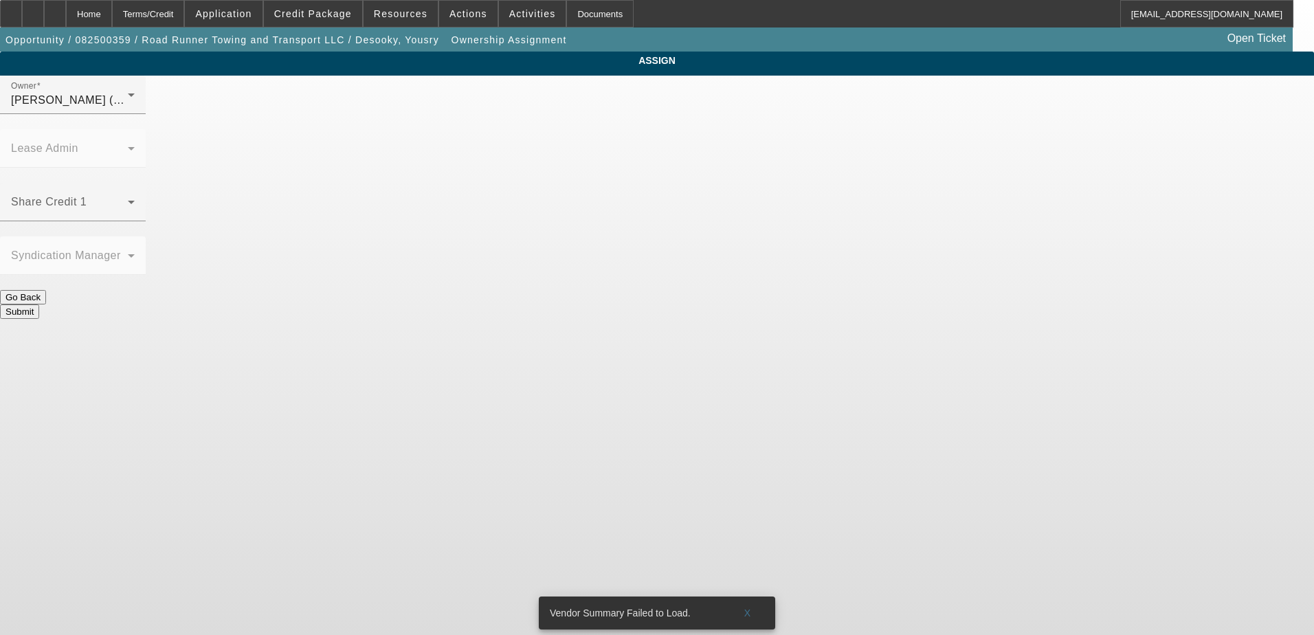
click at [39, 304] on button "Submit" at bounding box center [19, 311] width 39 height 14
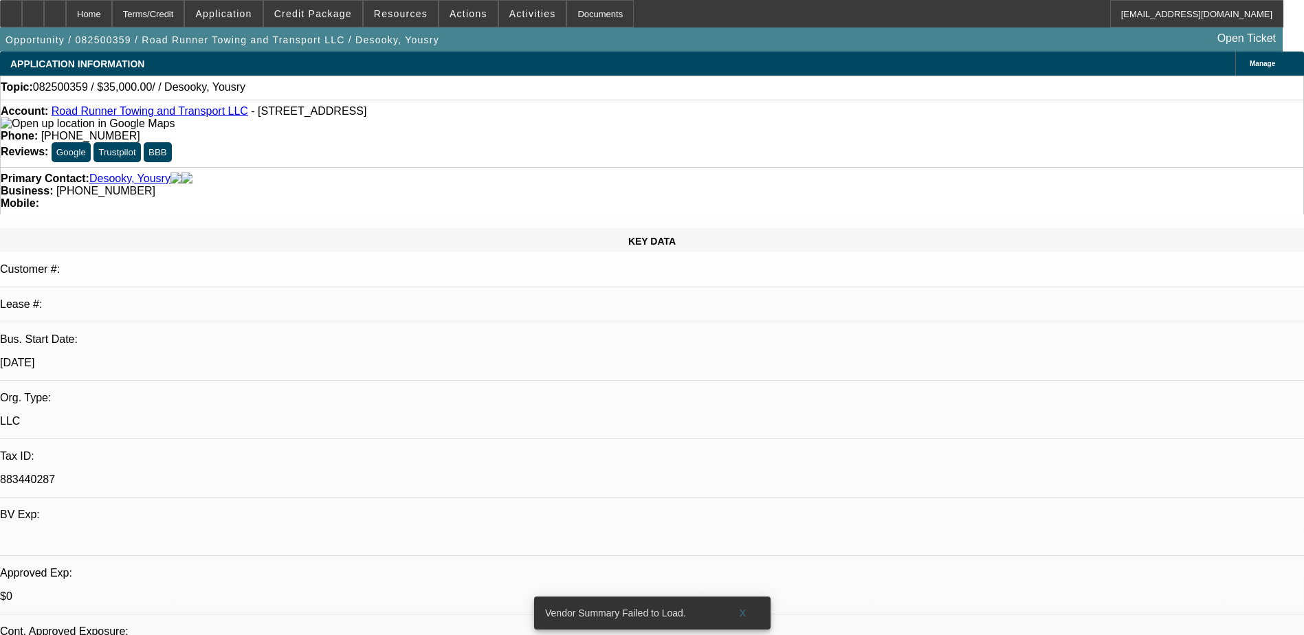
select select "0"
select select "2"
select select "0.1"
select select "4"
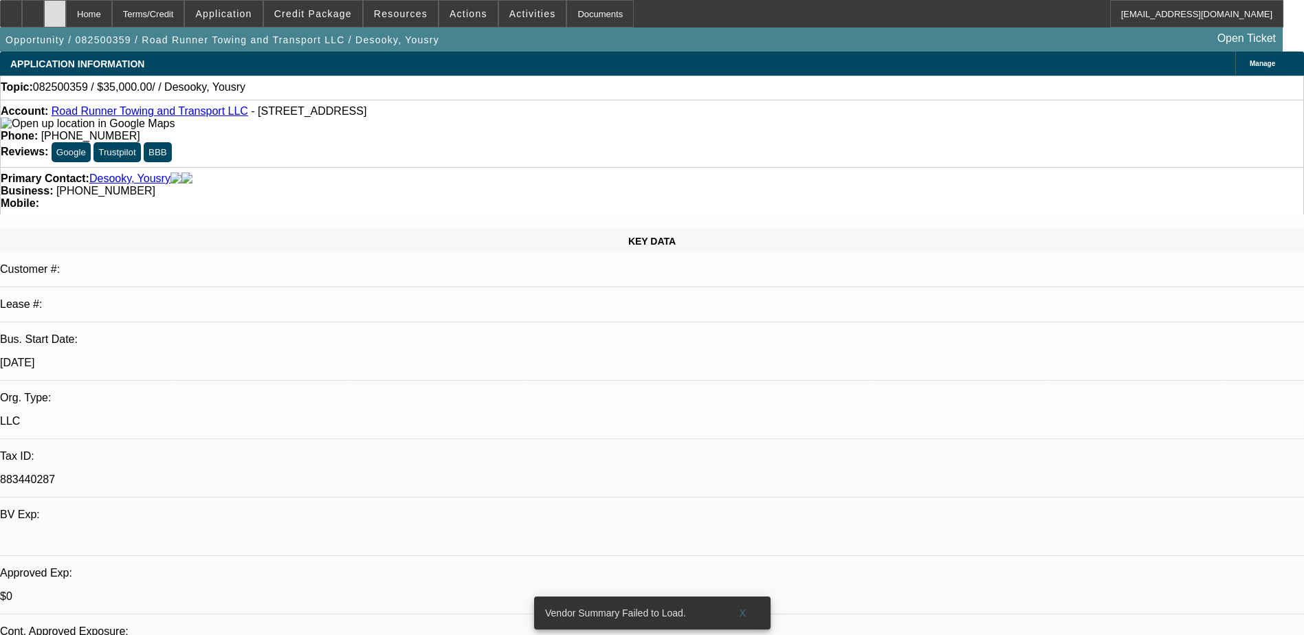
click at [66, 8] on div at bounding box center [55, 13] width 22 height 27
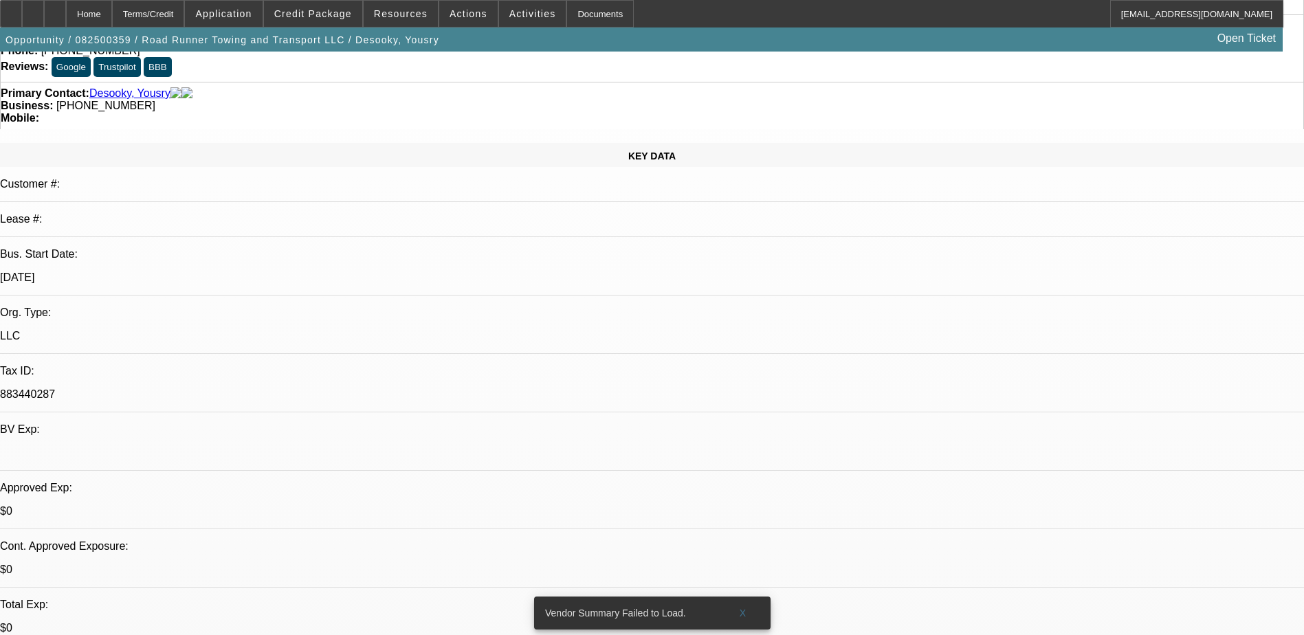
select select "0"
select select "2"
select select "0.1"
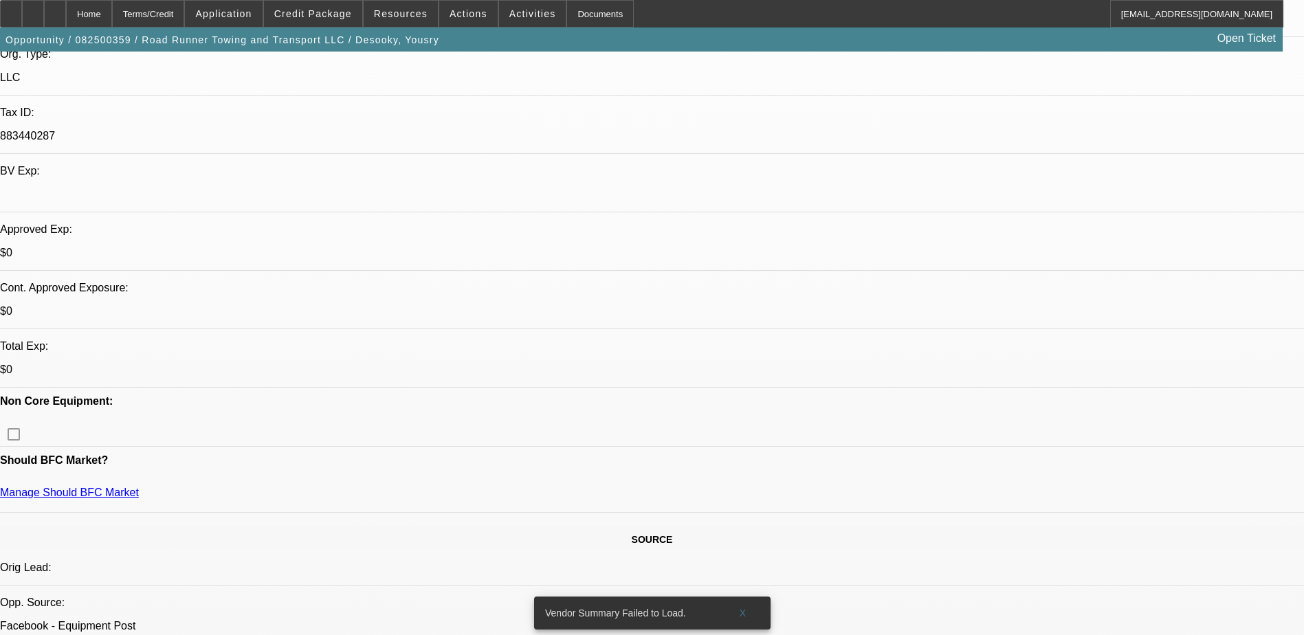
select select "1"
select select "2"
select select "4"
